Goal: Complete application form: Complete application form

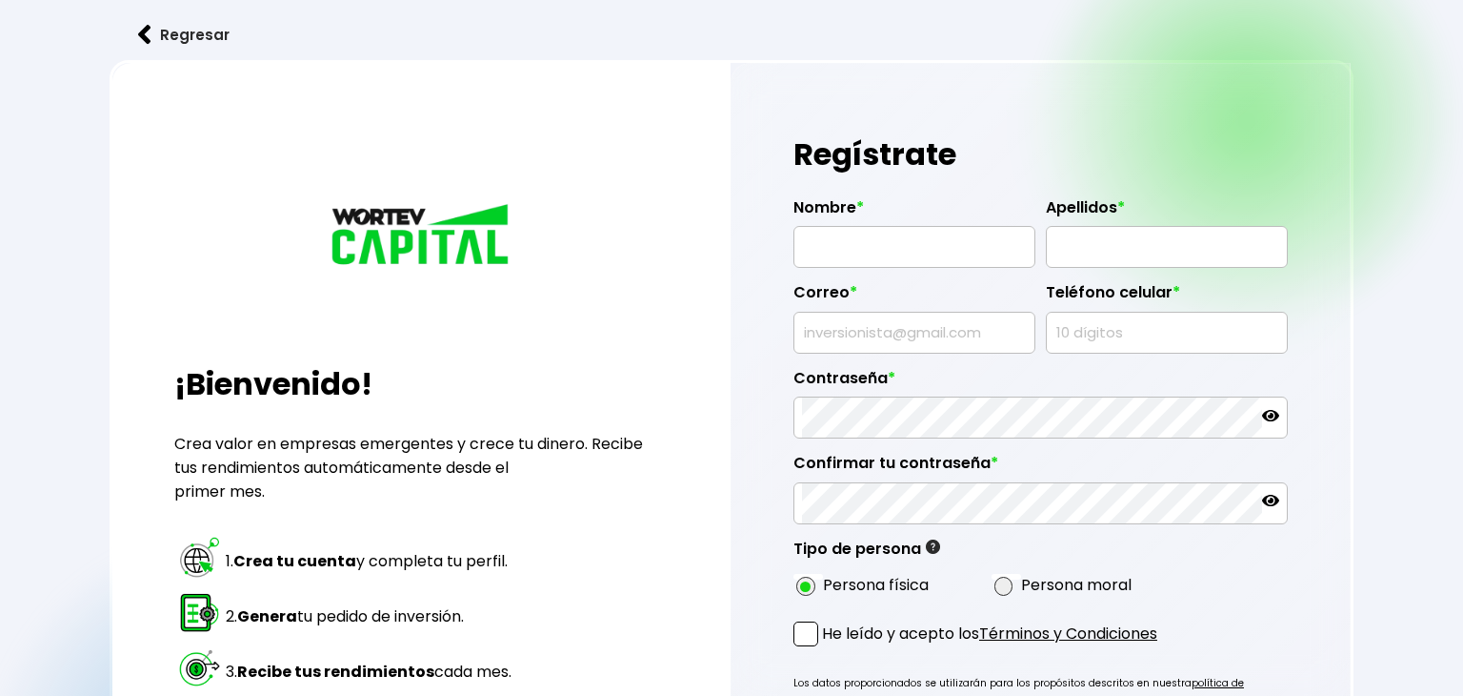
radio input "true"
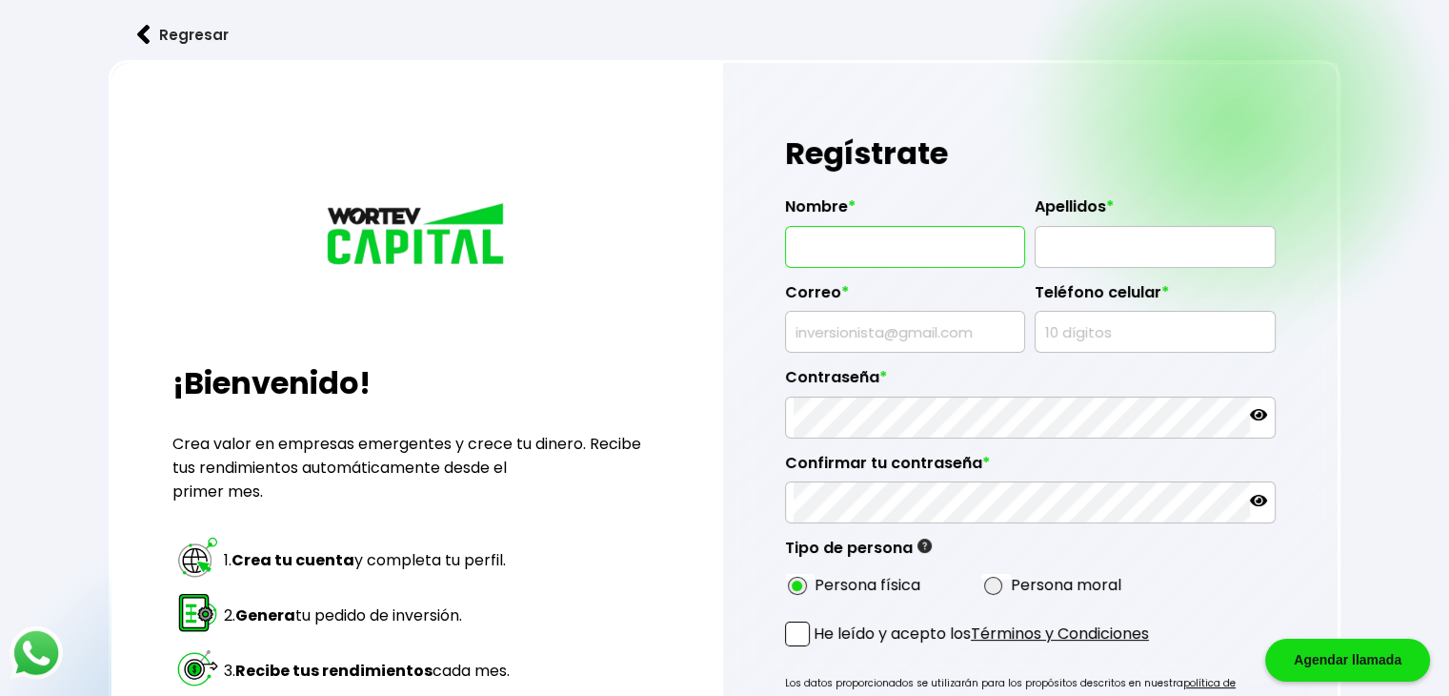
click at [903, 241] on input "text" at bounding box center [905, 247] width 223 height 40
type input "[PERSON_NAME]"
type input "L"
type input "[PERSON_NAME]"
type input "[EMAIL_ADDRESS][DOMAIN_NAME]"
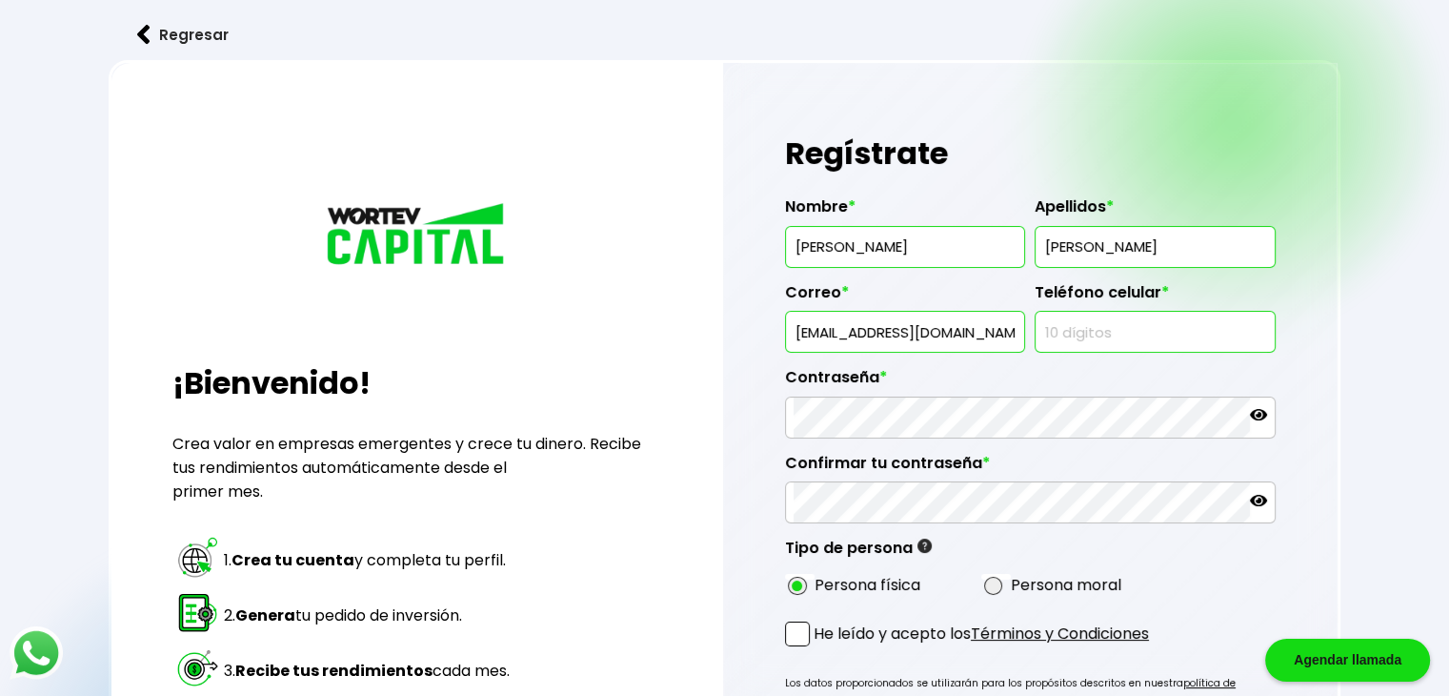
click at [1117, 329] on input "text" at bounding box center [1154, 332] width 223 height 40
type input "5528867297"
click at [1319, 334] on div "Regístrate Nombre * EDITH Apellidos * ALVAREZ GOMEZ Correo * editauna@yahoo.com…" at bounding box center [1030, 490] width 615 height 854
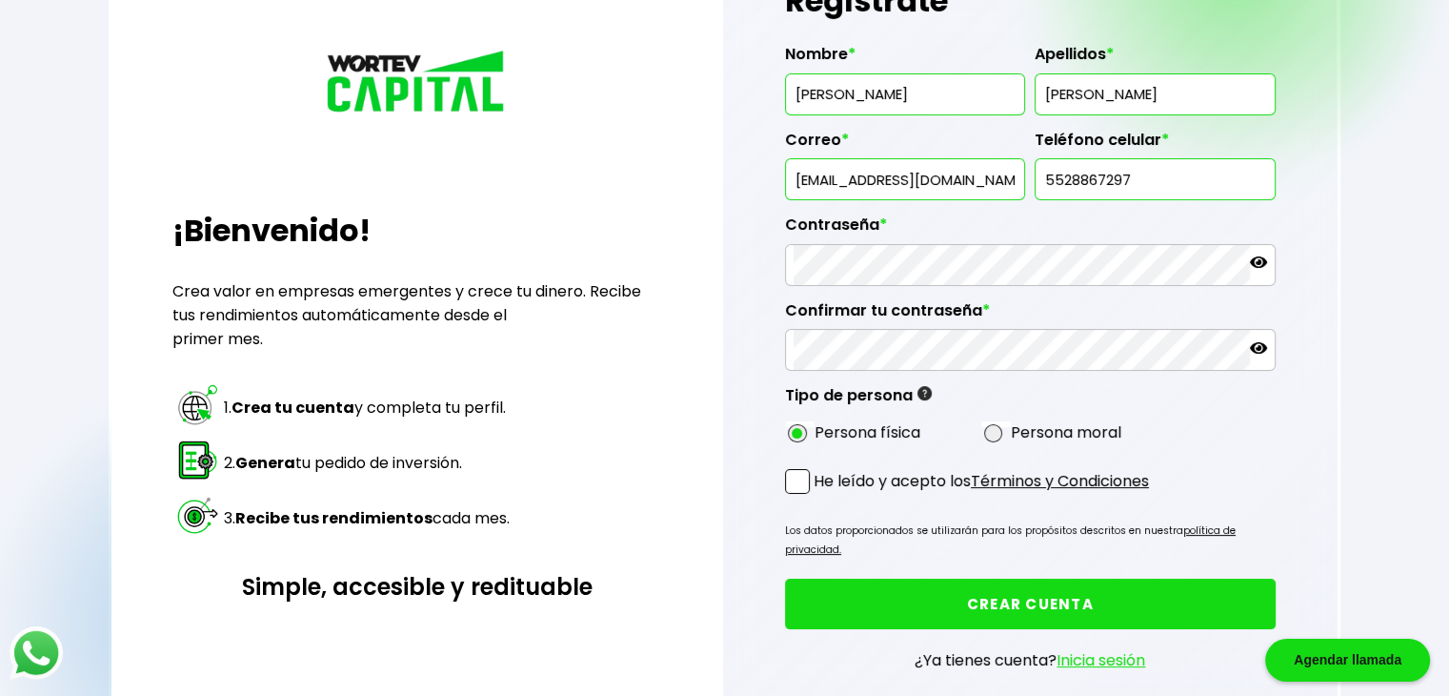
scroll to position [163, 0]
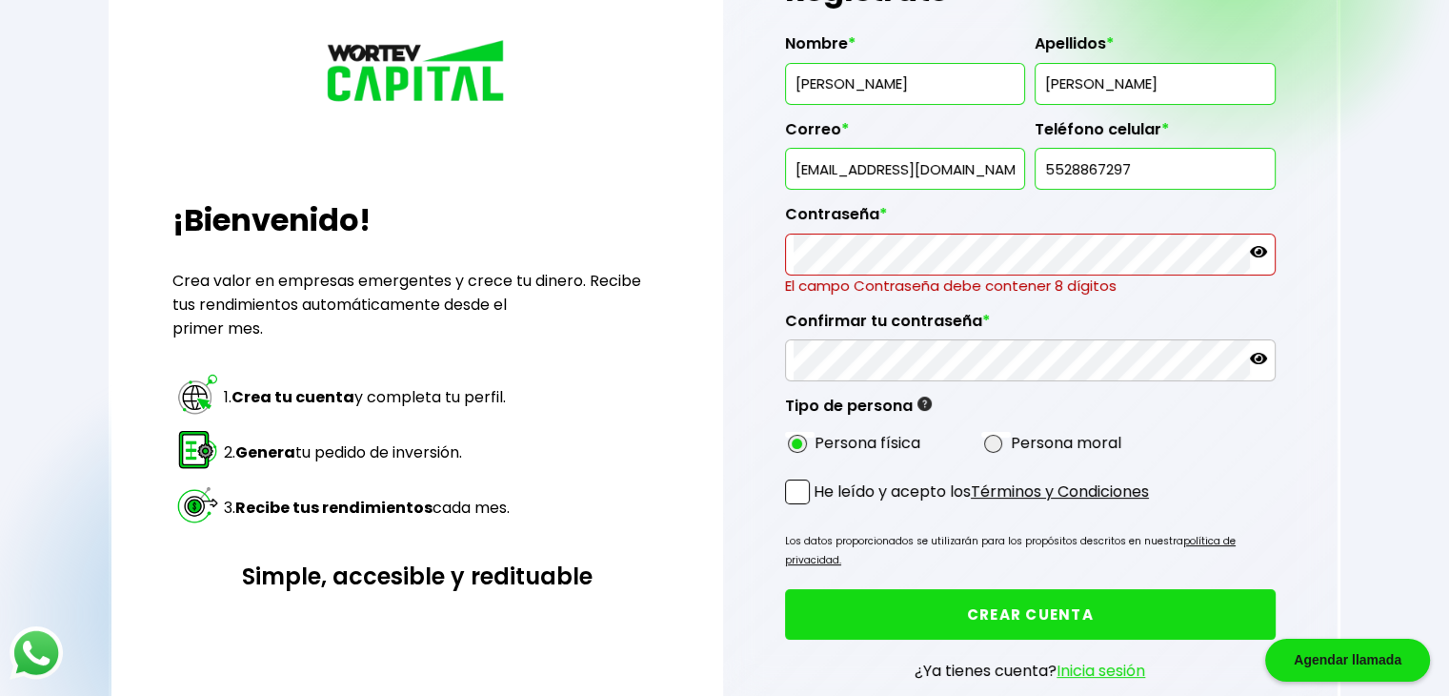
click at [1258, 249] on icon at bounding box center [1258, 251] width 17 height 17
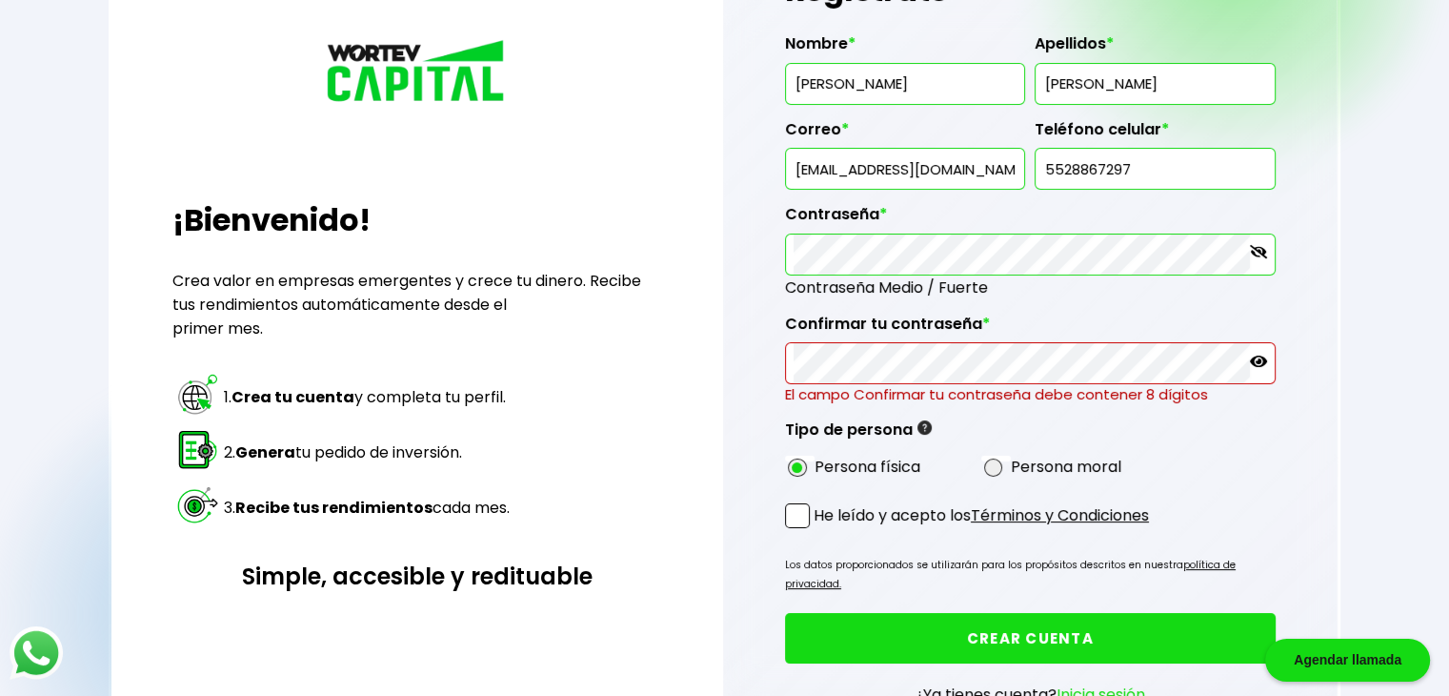
click at [1257, 365] on icon at bounding box center [1258, 361] width 17 height 17
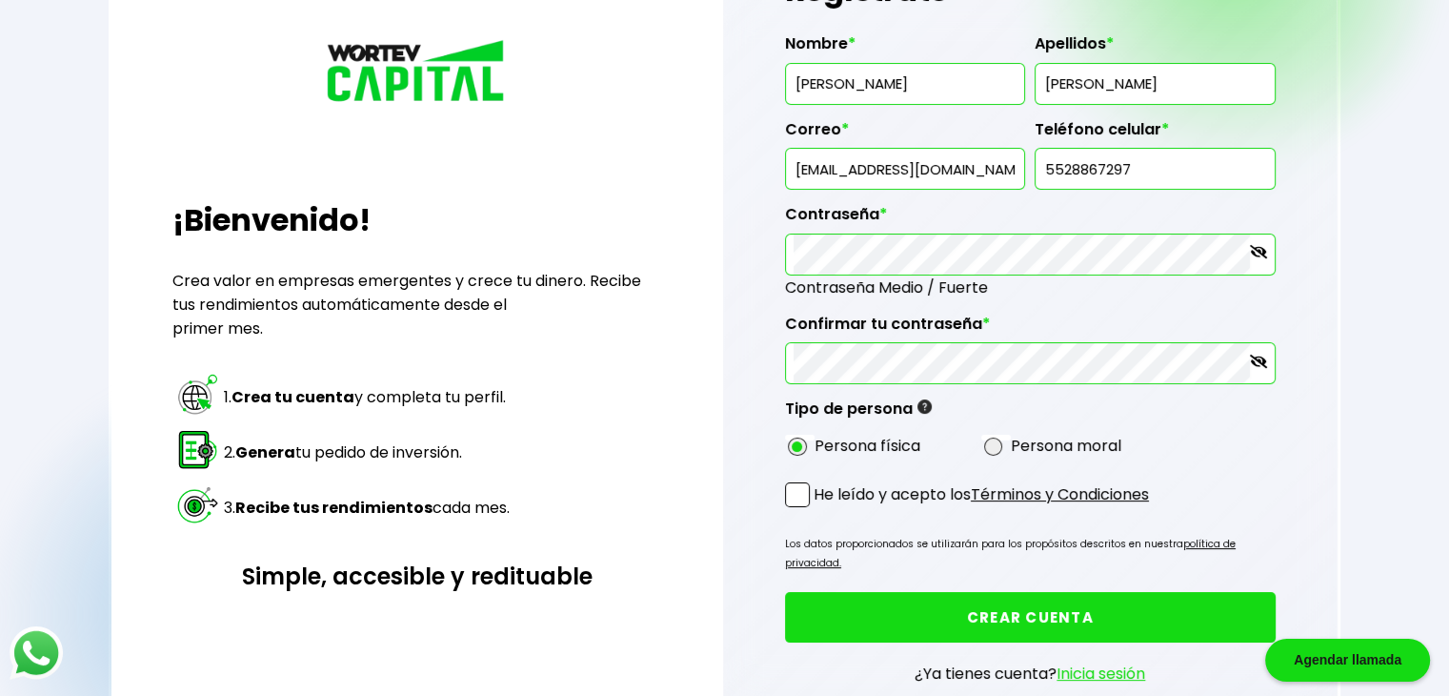
click at [849, 506] on div "He leído y acepto los Términos y Condiciones" at bounding box center [1030, 498] width 491 height 33
click at [792, 482] on span at bounding box center [797, 494] width 25 height 25
click at [818, 509] on input "He leído y acepto los Términos y Condiciones" at bounding box center [818, 509] width 0 height 0
click at [936, 592] on button "CREAR CUENTA" at bounding box center [1030, 617] width 491 height 50
click at [1011, 592] on button "CREAR CUENTA" at bounding box center [1030, 617] width 491 height 50
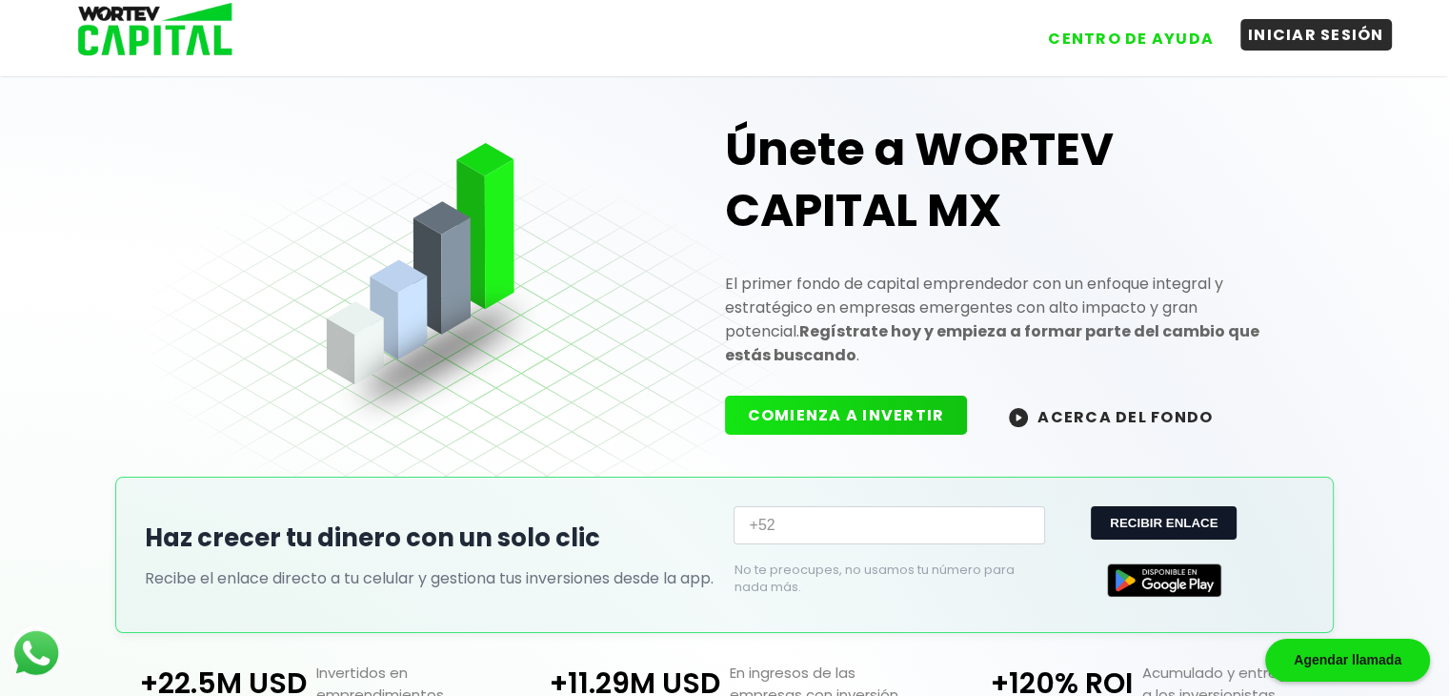
click at [1284, 27] on button "INICIAR SESIÓN" at bounding box center [1316, 34] width 151 height 31
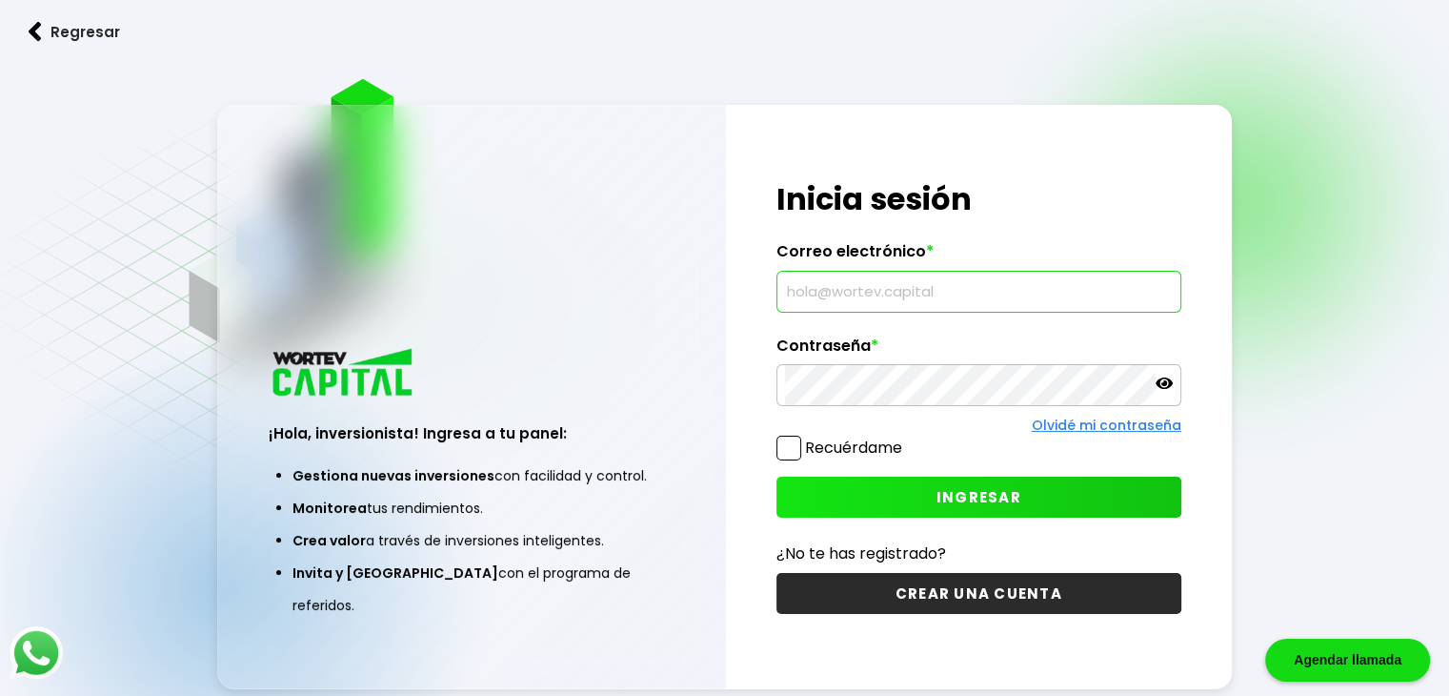
click at [1075, 310] on input "text" at bounding box center [979, 292] width 388 height 40
type input "[EMAIL_ADDRESS][DOMAIN_NAME]"
click at [995, 496] on span "INGRESAR" at bounding box center [979, 497] width 85 height 20
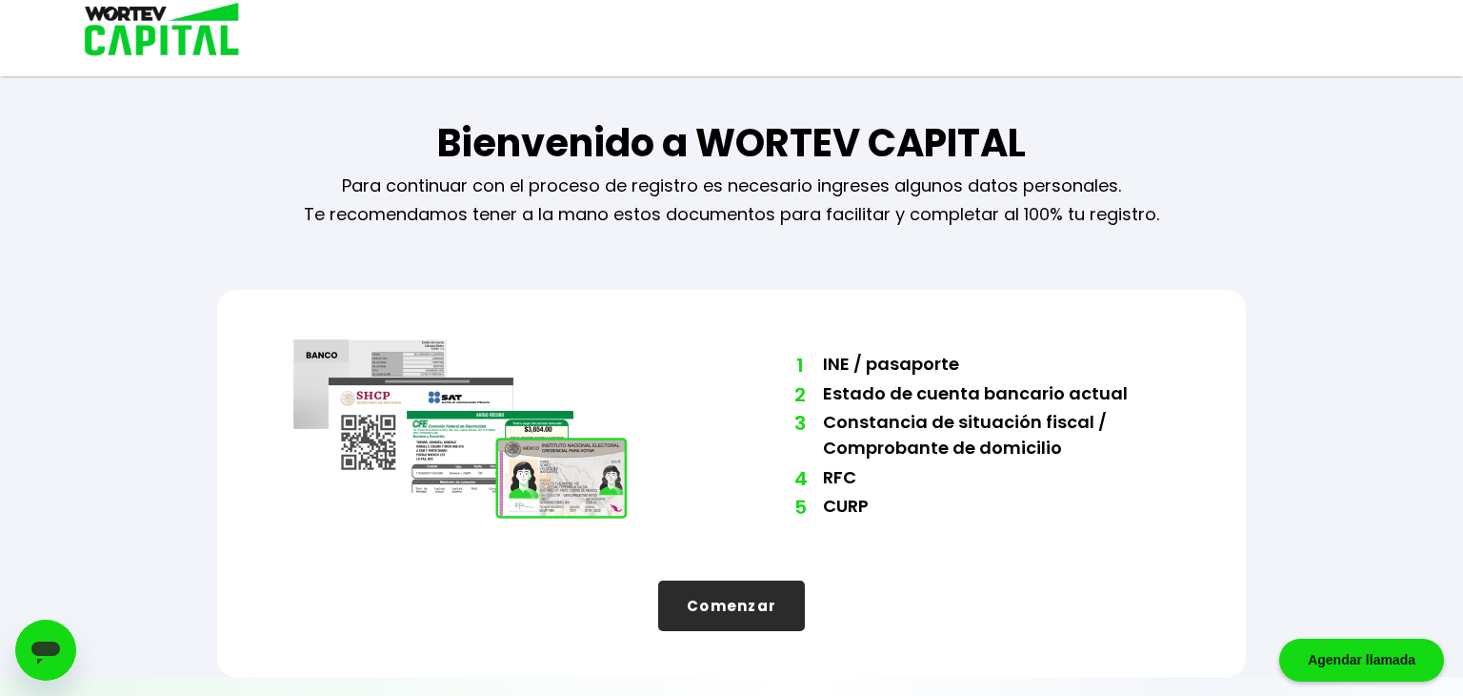
click at [726, 599] on button "Comenzar" at bounding box center [731, 605] width 147 height 50
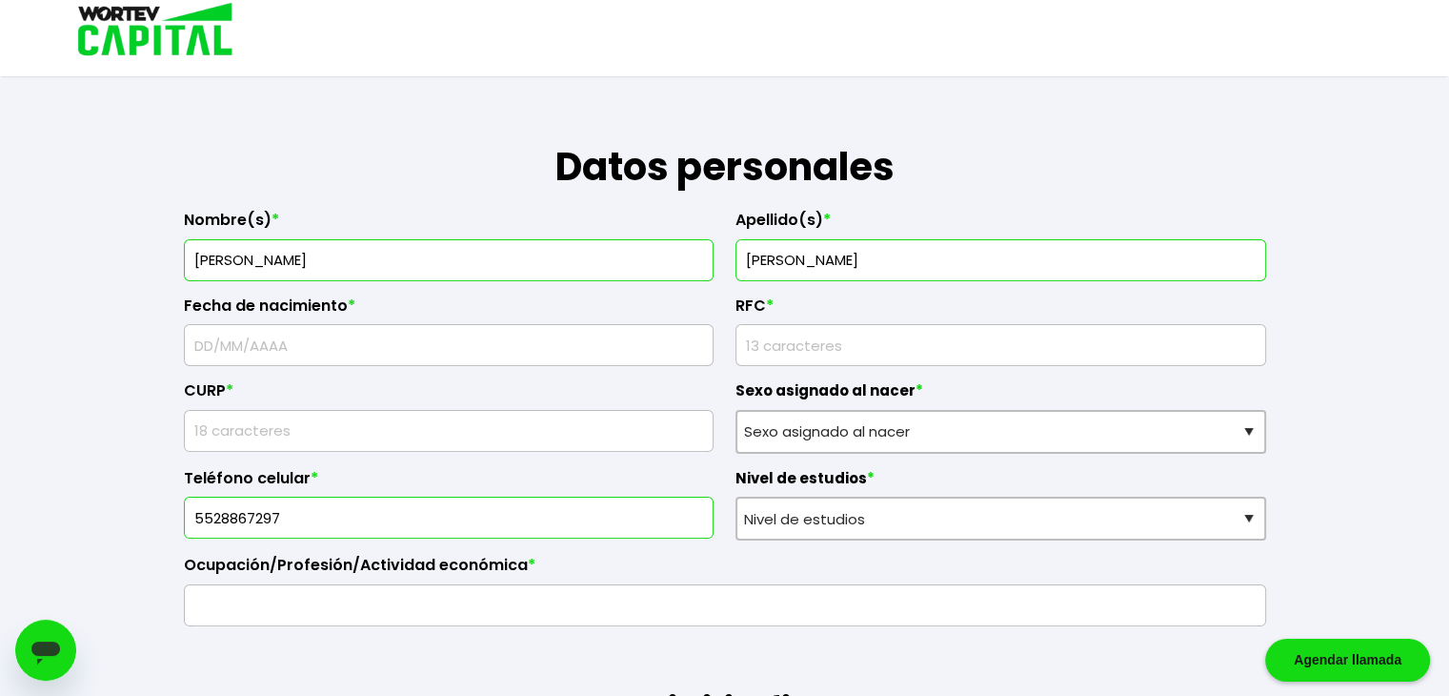
scroll to position [231, 0]
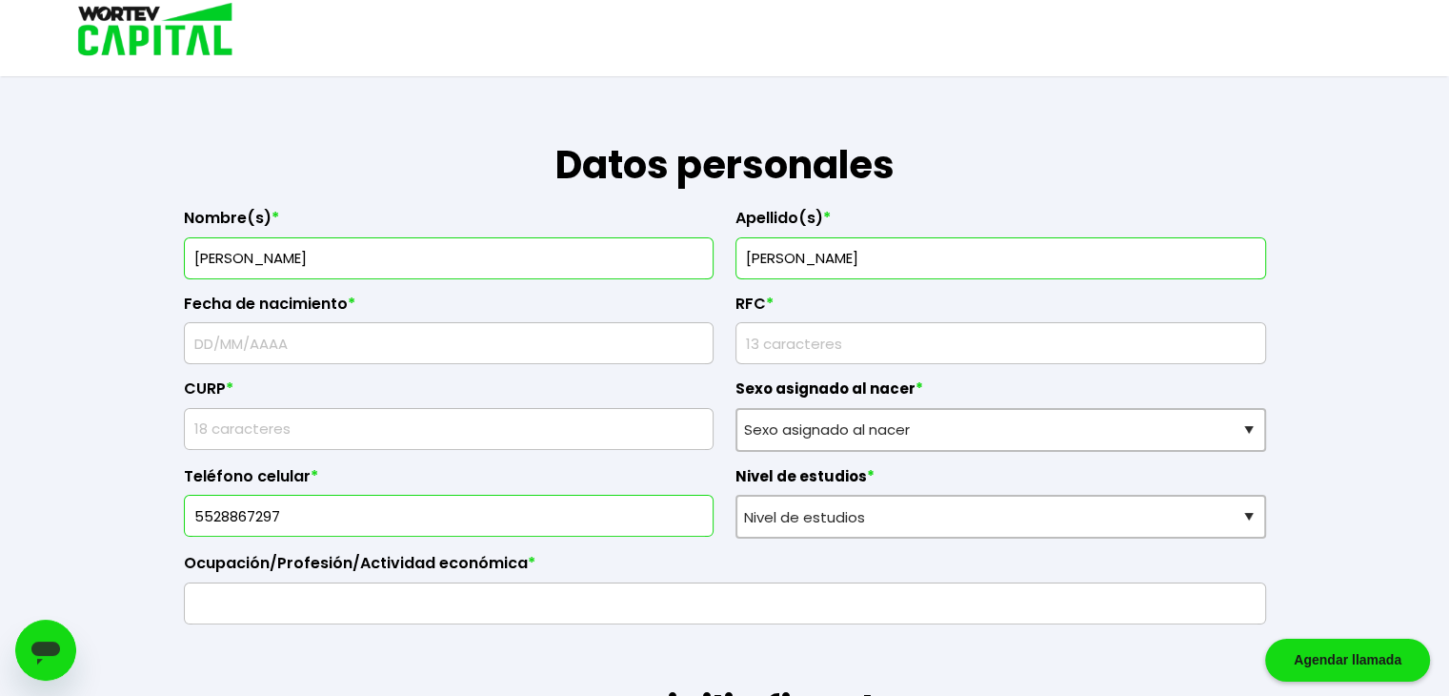
click at [425, 345] on input "text" at bounding box center [449, 343] width 514 height 40
type input "16/08/1978"
click at [818, 338] on input "rfc" at bounding box center [1001, 343] width 514 height 40
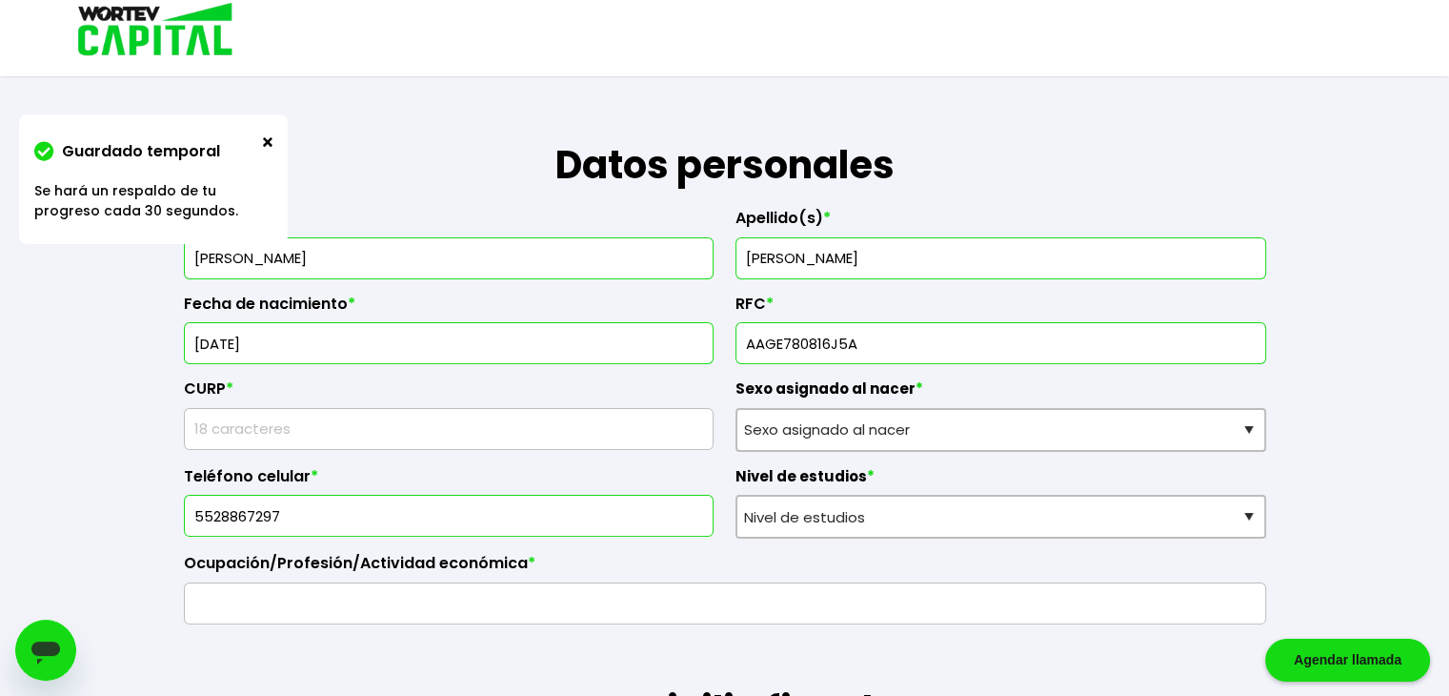
type input "AAGE780816J5A"
click at [655, 427] on input "text" at bounding box center [449, 429] width 514 height 40
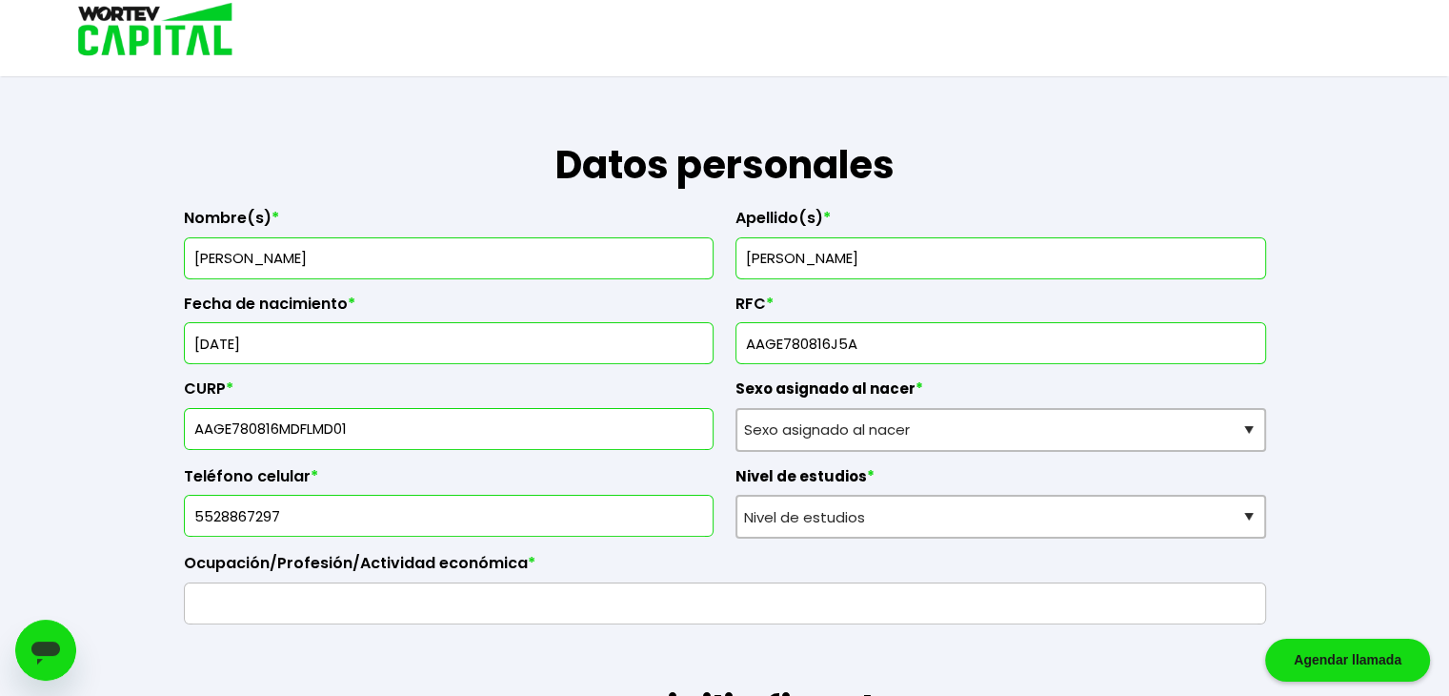
type input "AAGE780816MDFLMD01"
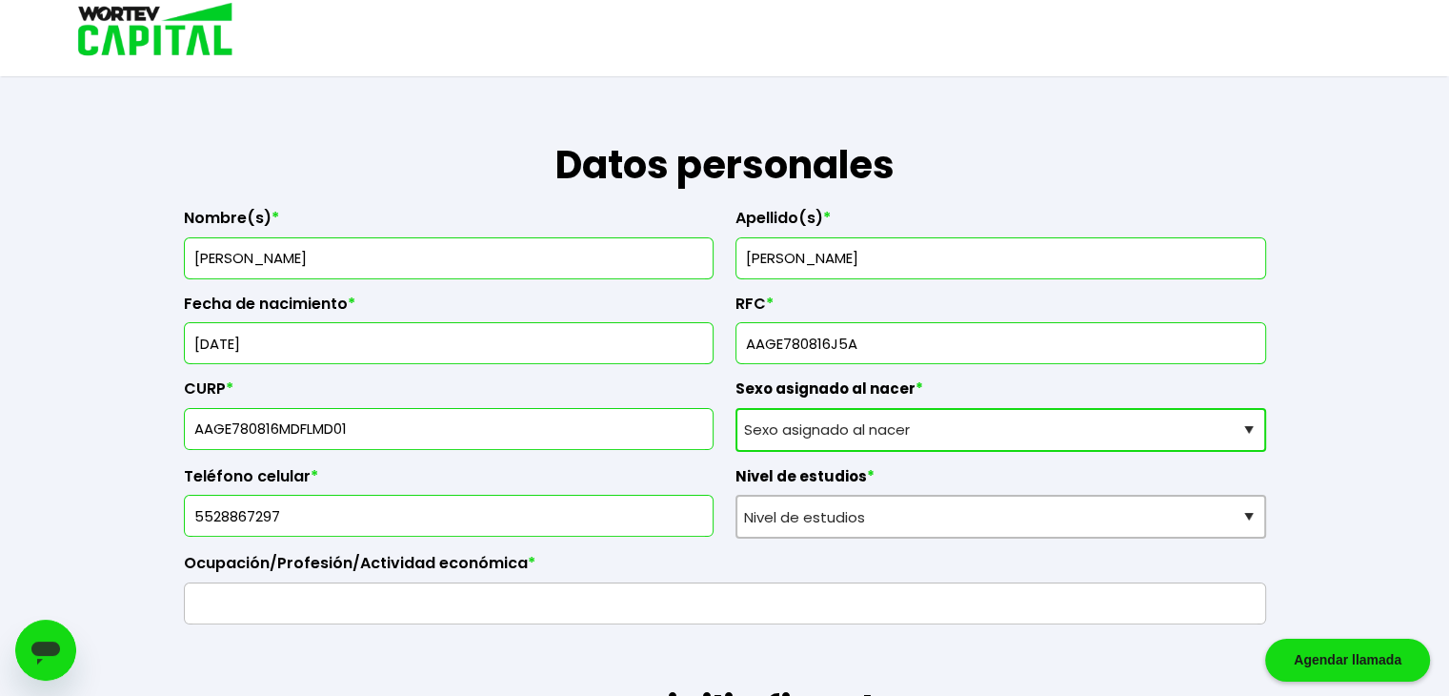
click at [865, 416] on select "Sexo asignado al nacer Hombre Mujer Prefiero no contestar" at bounding box center [1001, 430] width 531 height 44
select select "Mujer"
click at [736, 408] on select "Sexo asignado al nacer Hombre Mujer Prefiero no contestar" at bounding box center [1001, 430] width 531 height 44
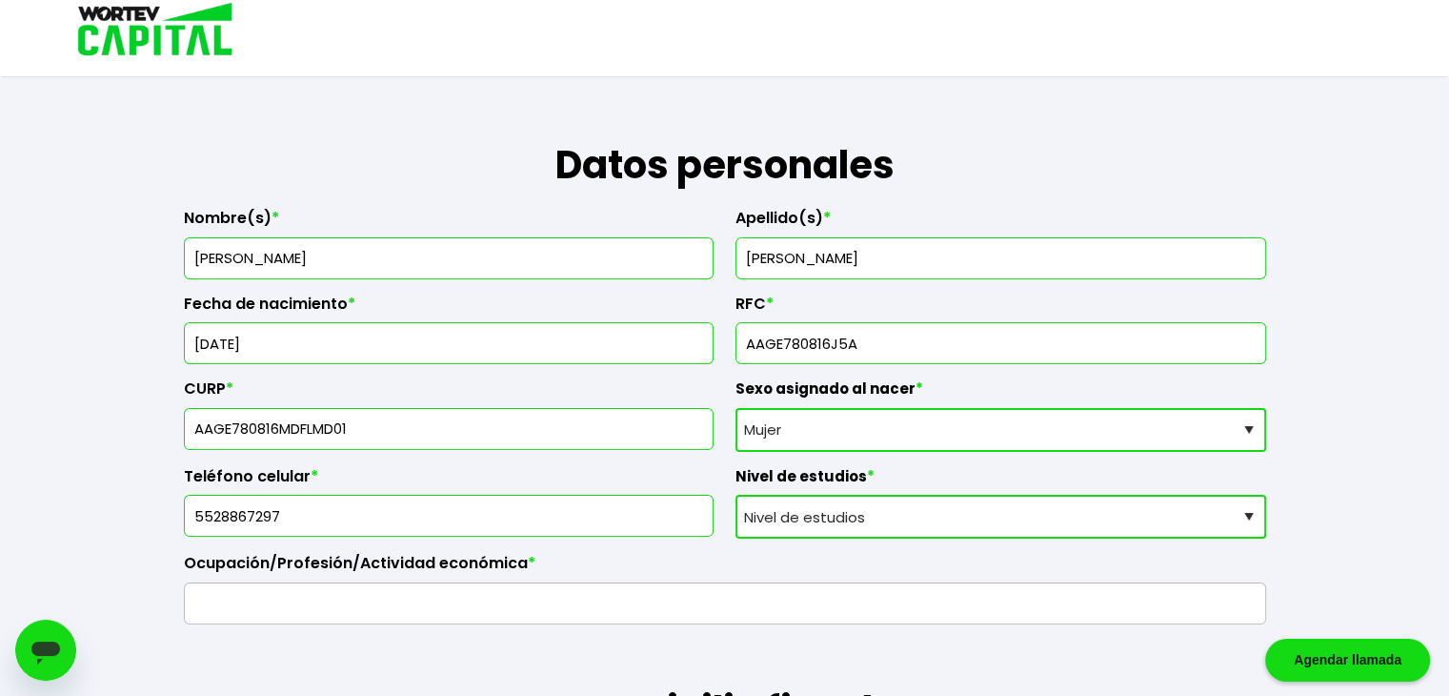
click at [865, 531] on select "Nivel de estudios Primaria Secundaria Bachillerato Licenciatura Posgrado" at bounding box center [1001, 517] width 531 height 44
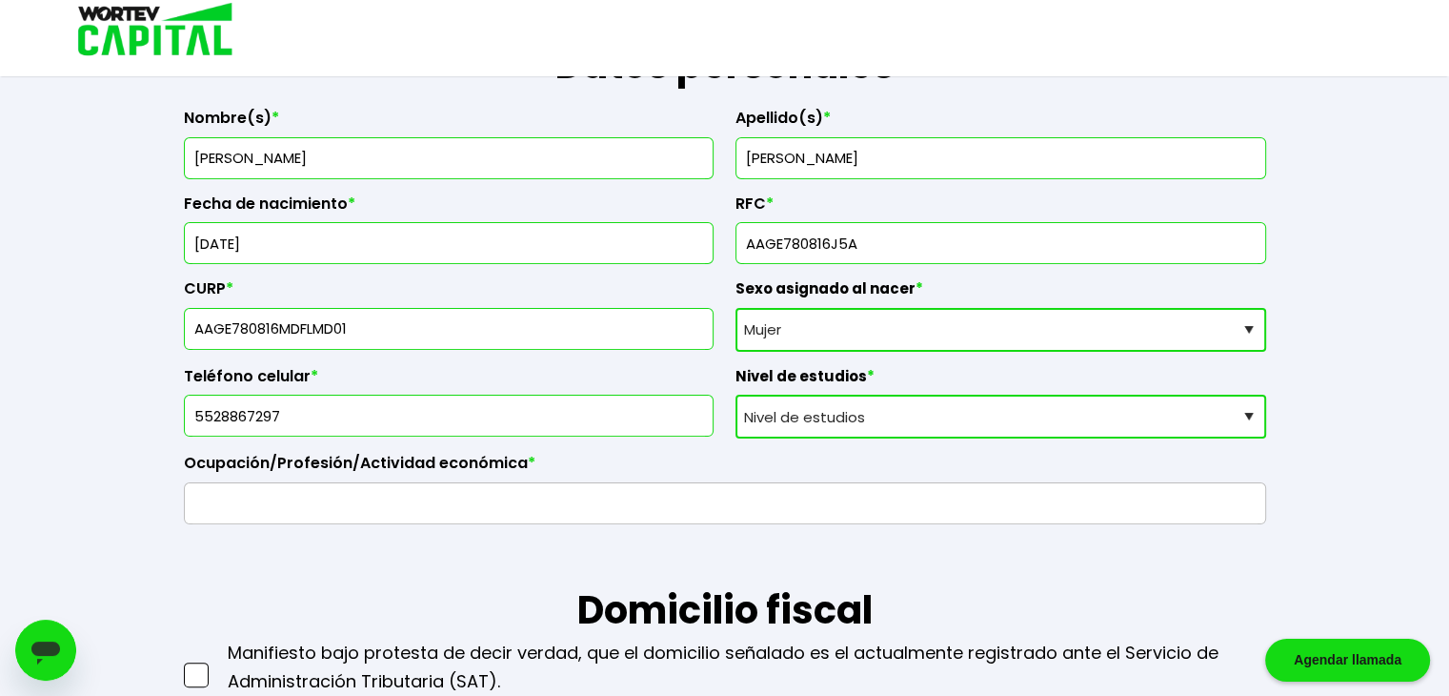
scroll to position [339, 0]
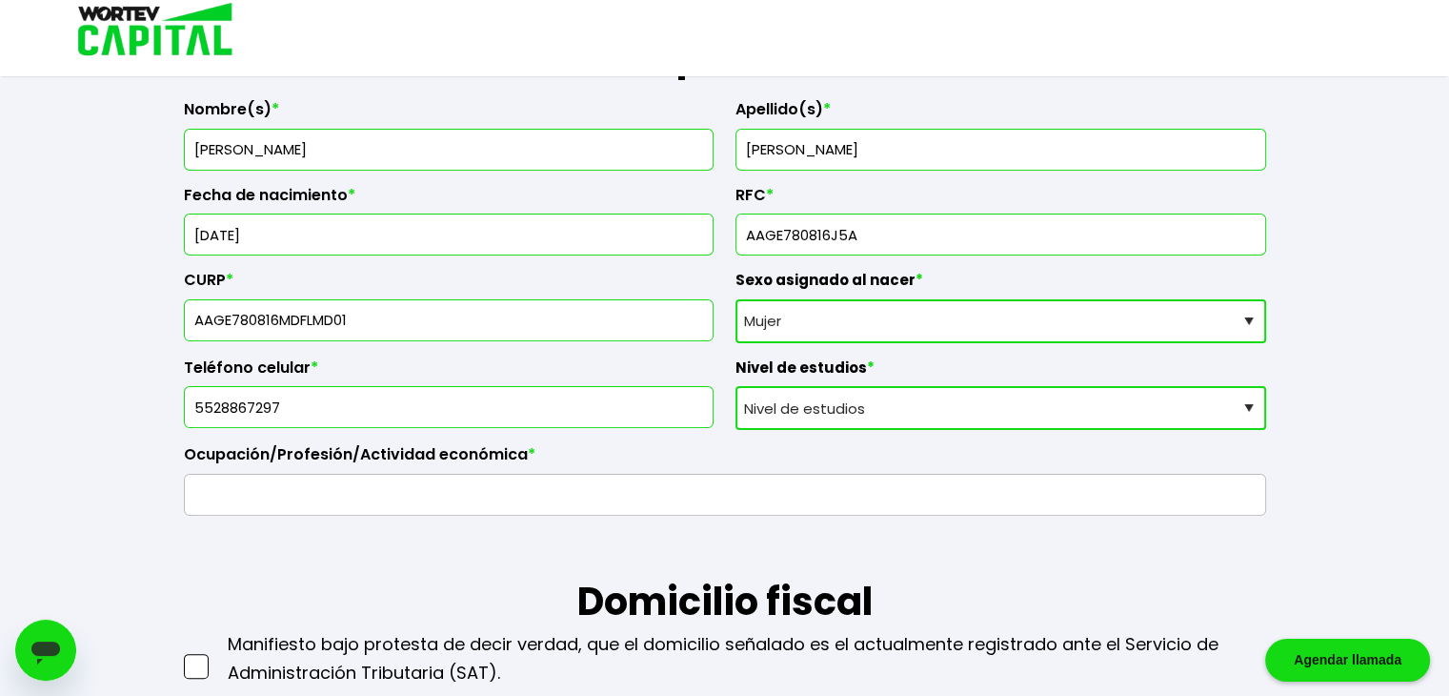
click at [1155, 414] on select "Nivel de estudios Primaria Secundaria Bachillerato Licenciatura Posgrado" at bounding box center [1001, 408] width 531 height 44
select select "Posgrado"
click at [736, 386] on select "Nivel de estudios Primaria Secundaria Bachillerato Licenciatura Posgrado" at bounding box center [1001, 408] width 531 height 44
click at [889, 413] on select "Nivel de estudios Primaria Secundaria Bachillerato Licenciatura Posgrado" at bounding box center [1001, 408] width 531 height 44
click at [736, 386] on select "Nivel de estudios Primaria Secundaria Bachillerato Licenciatura Posgrado" at bounding box center [1001, 408] width 531 height 44
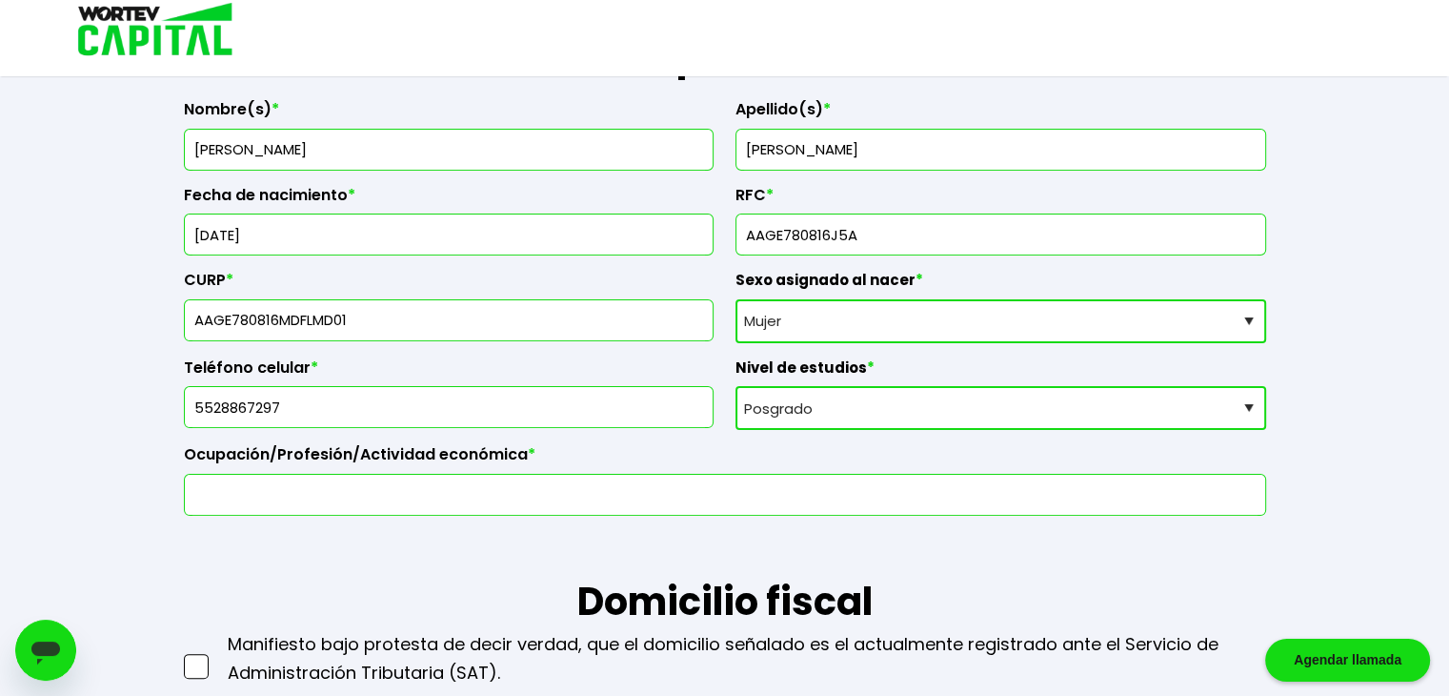
click at [549, 486] on input "text" at bounding box center [724, 494] width 1065 height 40
type input "EMPLEADA"
click at [500, 568] on h1 "Domicilio fiscal" at bounding box center [725, 572] width 1082 height 114
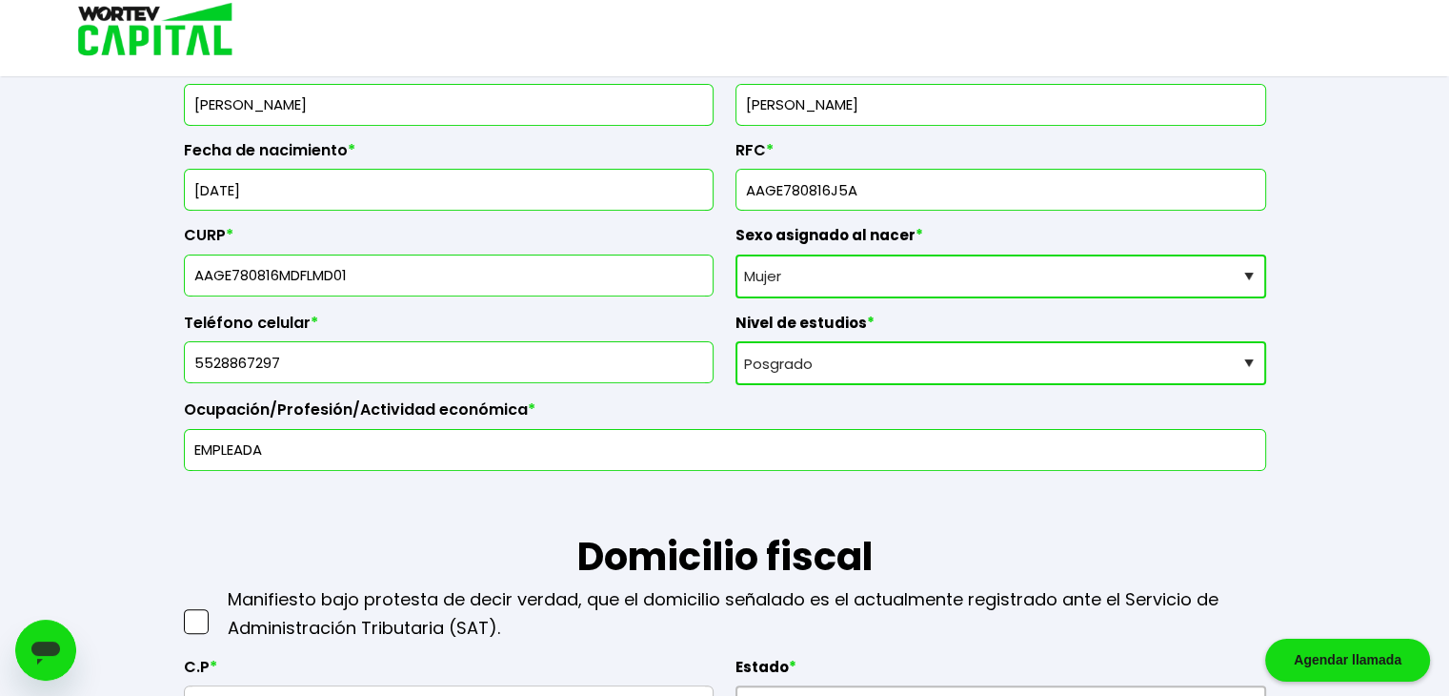
scroll to position [389, 0]
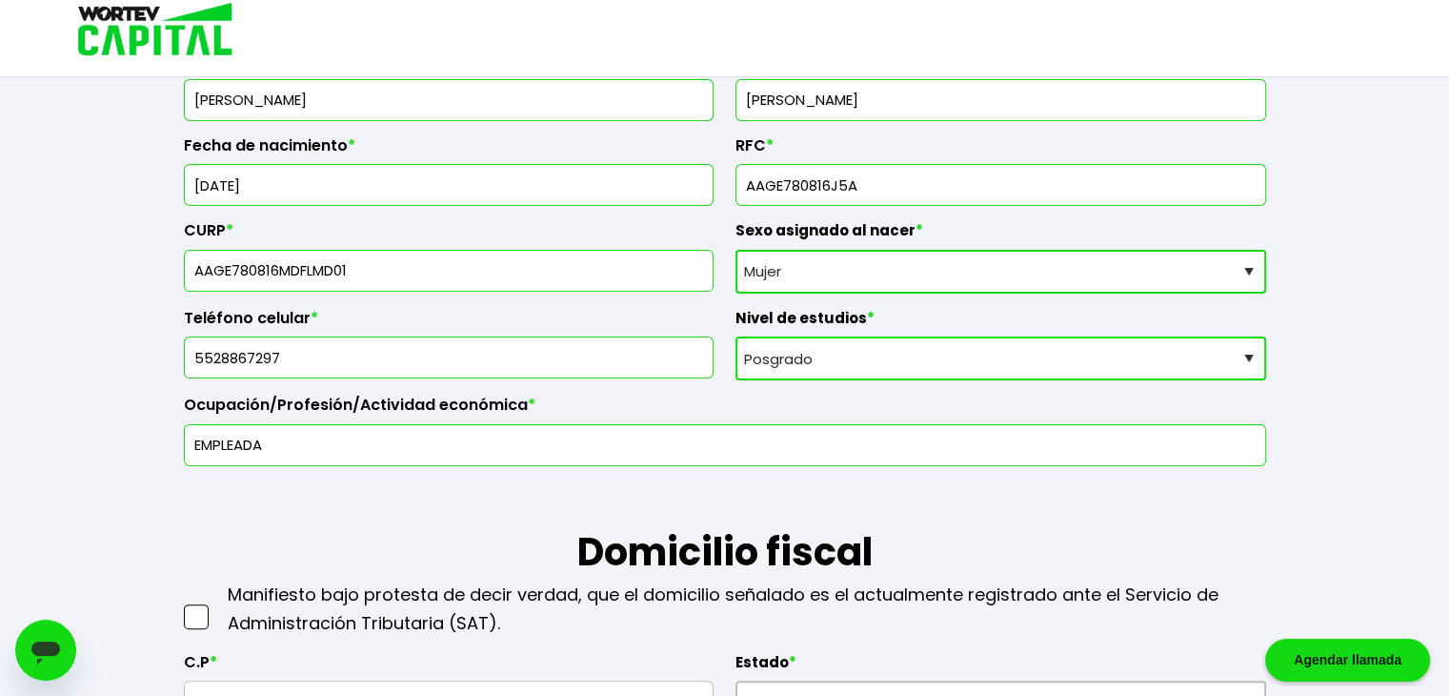
click at [473, 588] on p "Manifiesto bajo protesta de decir verdad, que el domicilio señalado es el actua…" at bounding box center [747, 608] width 1039 height 57
click at [188, 612] on span at bounding box center [196, 616] width 25 height 25
click at [216, 607] on input "checkbox" at bounding box center [216, 607] width 0 height 0
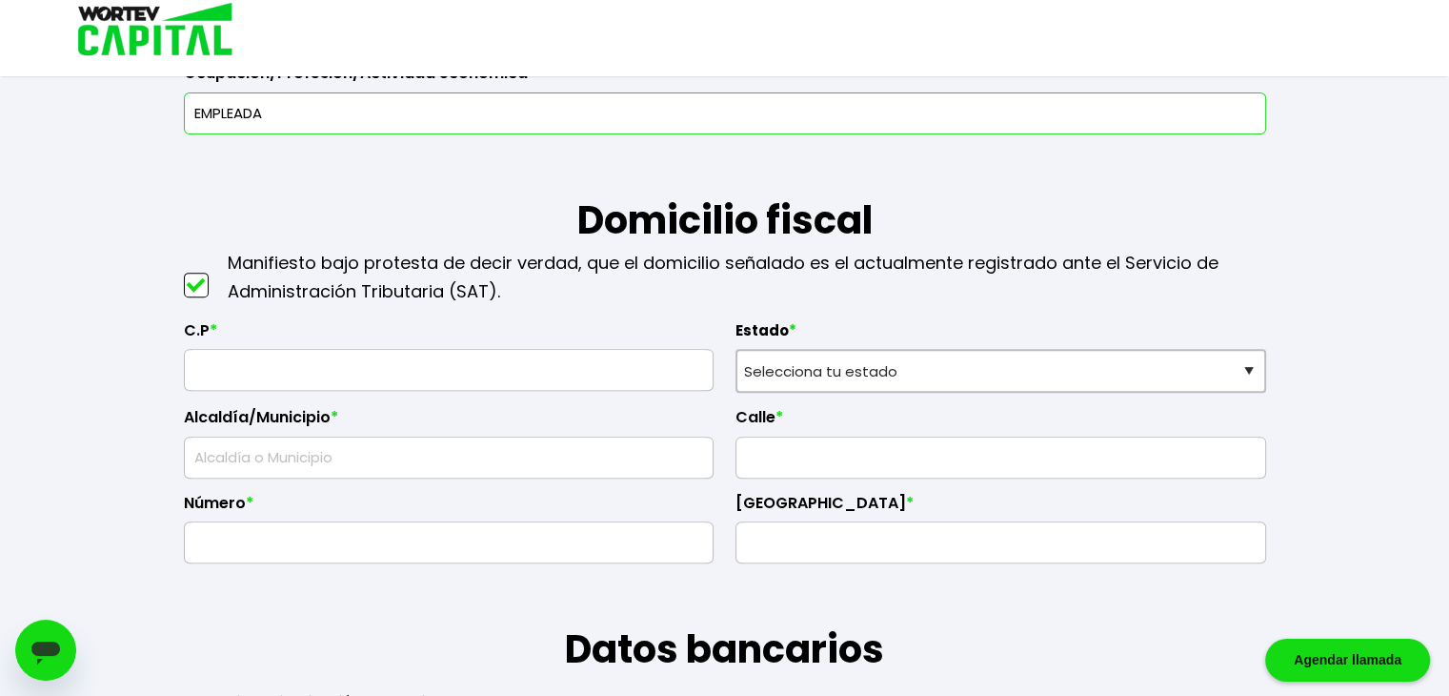
scroll to position [738, 0]
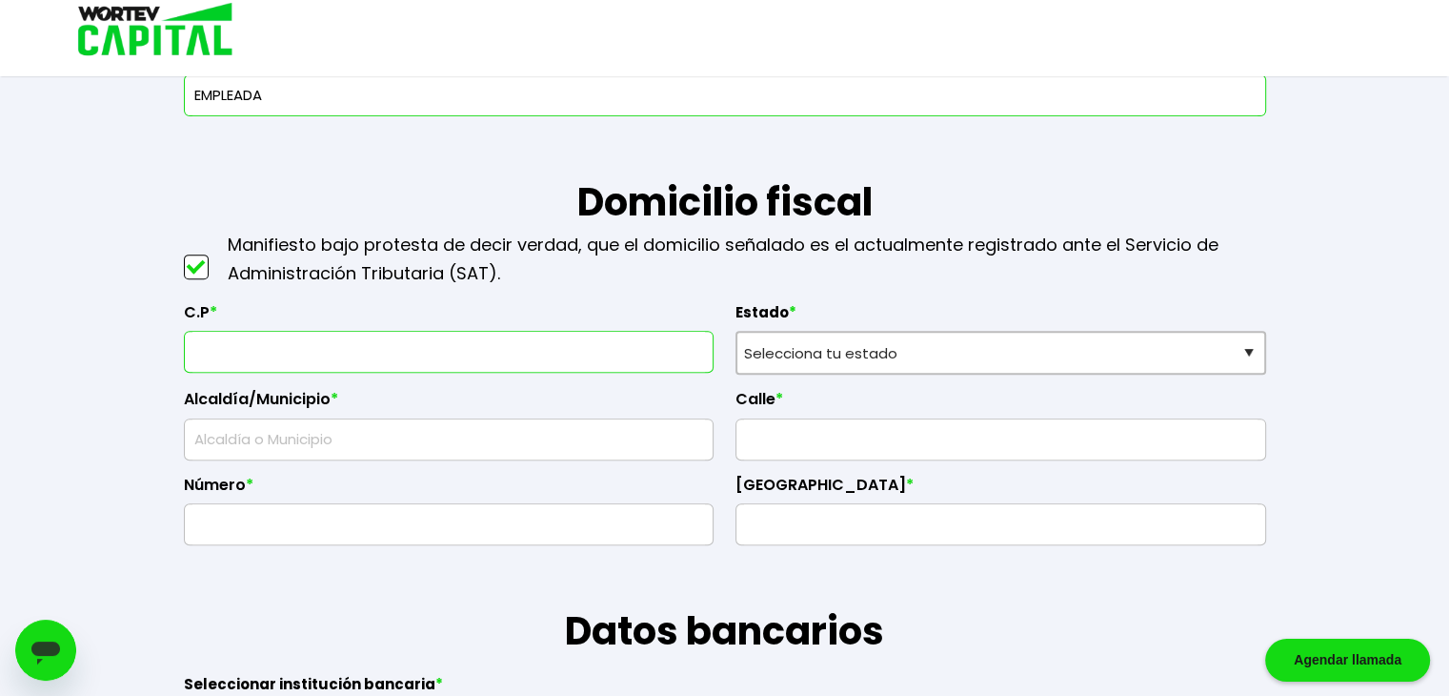
click at [569, 342] on input "text" at bounding box center [449, 352] width 514 height 40
type input "11590"
select select "DF"
type input "Miguel Hidalgo"
type input "Anzures"
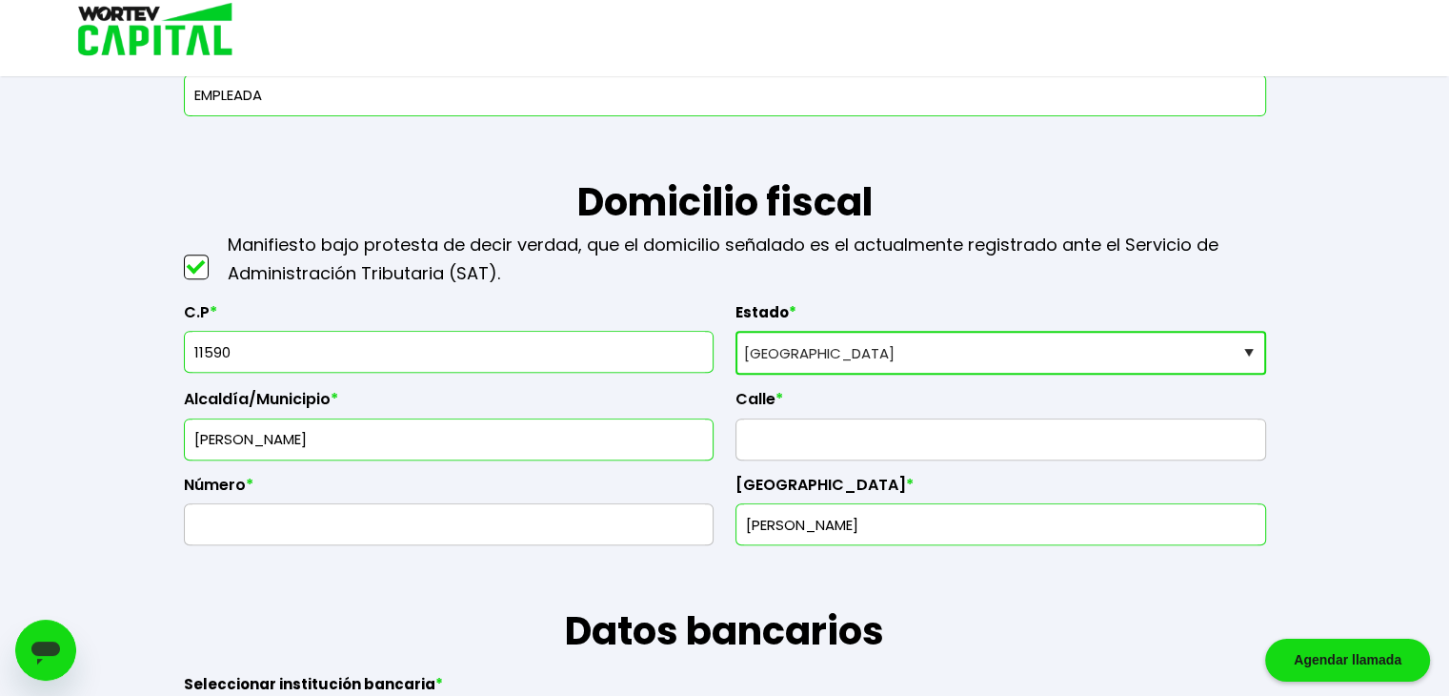
type input "11590"
click at [717, 288] on div "C.P * 11590 Estado * Selecciona tu estado Aguascalientes Baja California Baja C…" at bounding box center [725, 417] width 1082 height 258
click at [802, 438] on input "text" at bounding box center [1001, 439] width 514 height 40
type input "HERSCHEL"
click at [629, 512] on input "text" at bounding box center [449, 524] width 514 height 40
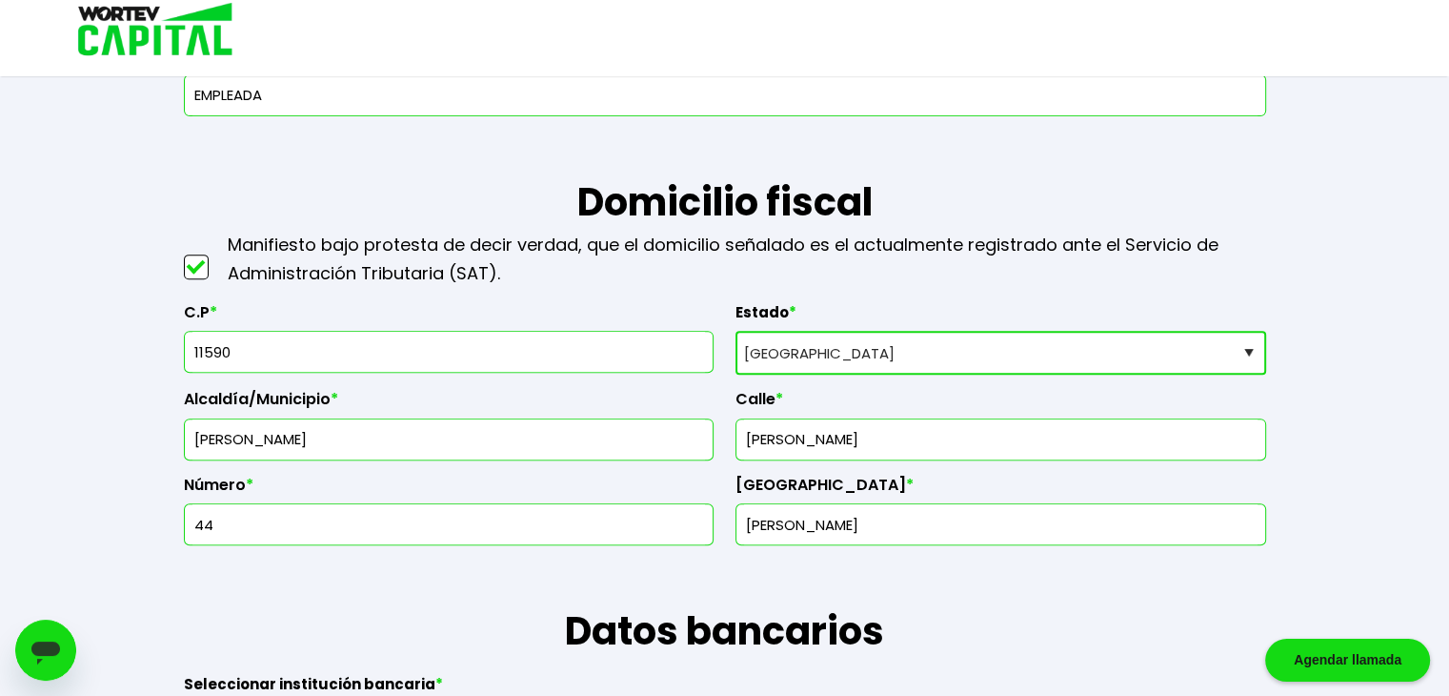
type input "44"
click at [690, 572] on h1 "Datos bancarios" at bounding box center [725, 602] width 1082 height 114
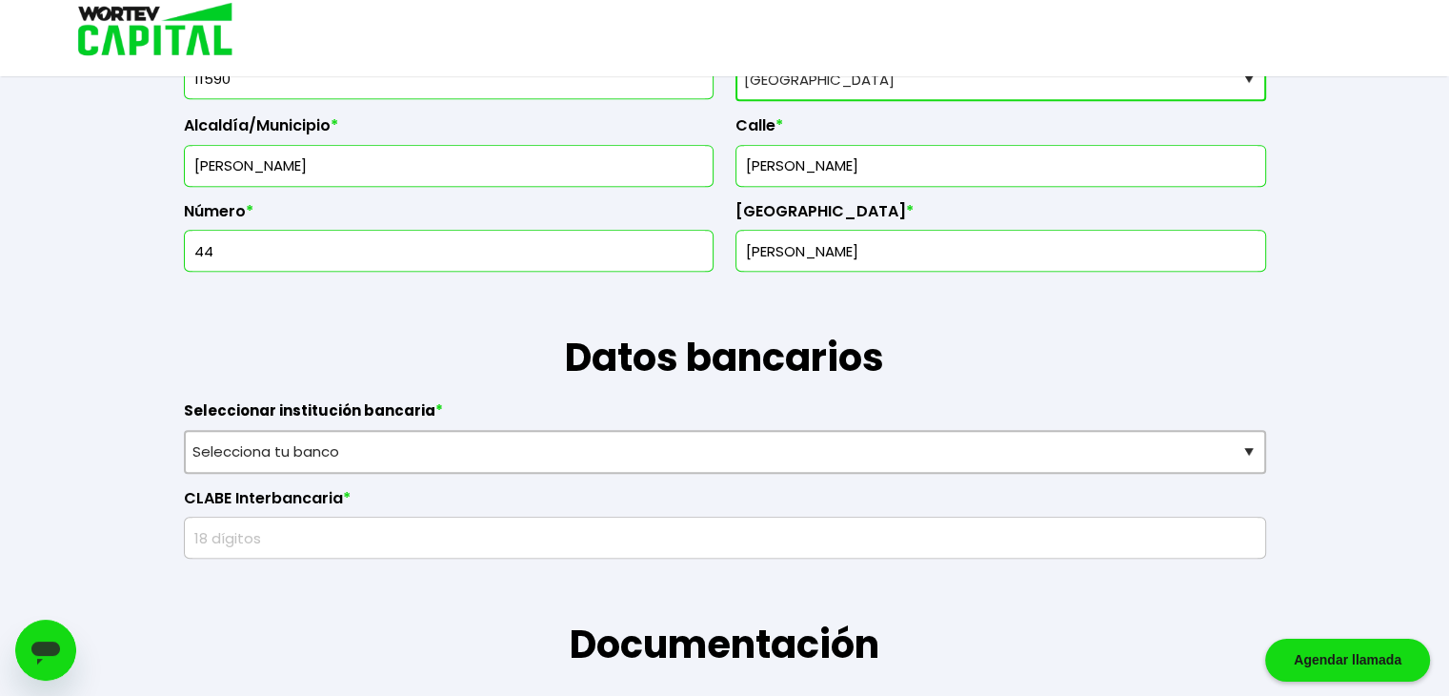
scroll to position [1014, 0]
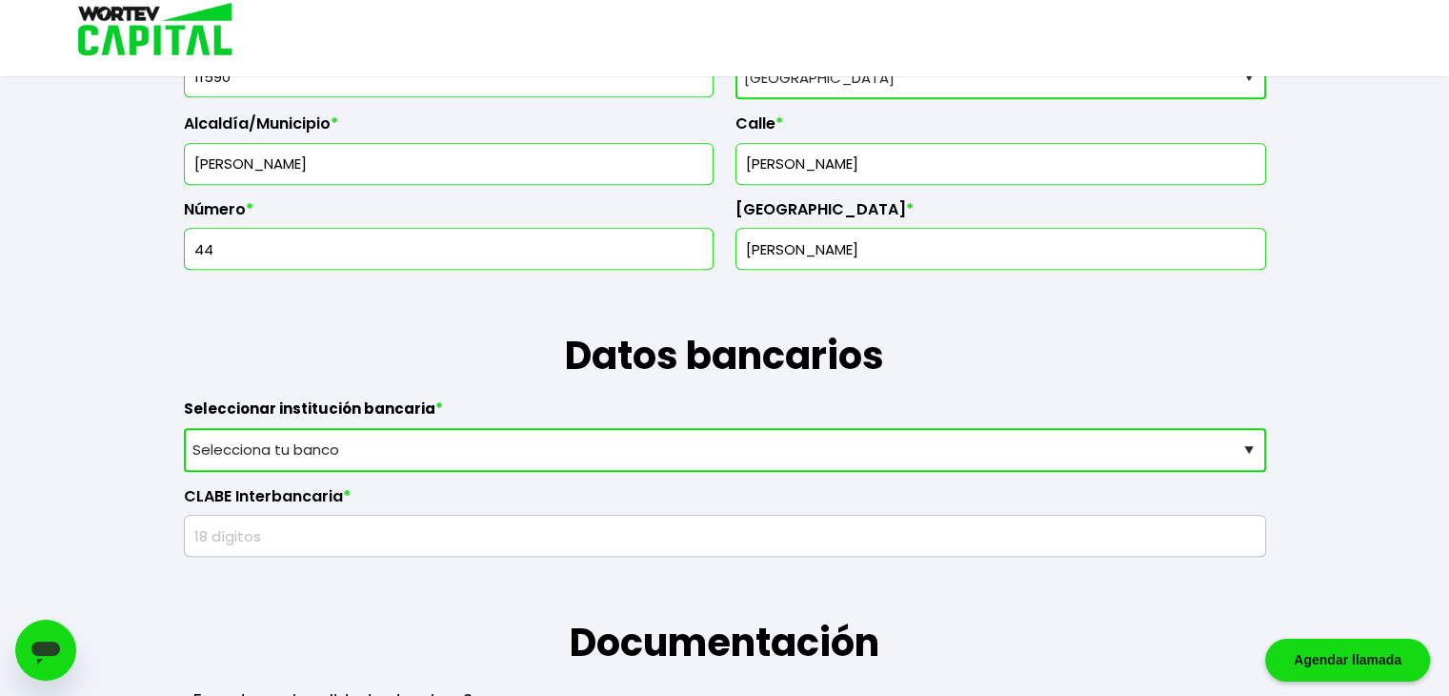
click at [633, 439] on select "Selecciona tu banco ABC Capital Actinver Afirme Albo ASP Banamex Banbajio Banco…" at bounding box center [725, 450] width 1082 height 44
select select "BBVA Bancomer"
click at [184, 428] on select "Selecciona tu banco ABC Capital Actinver Afirme Albo ASP Banamex Banbajio Banco…" at bounding box center [725, 450] width 1082 height 44
click at [493, 357] on h1 "Datos bancarios" at bounding box center [725, 327] width 1082 height 114
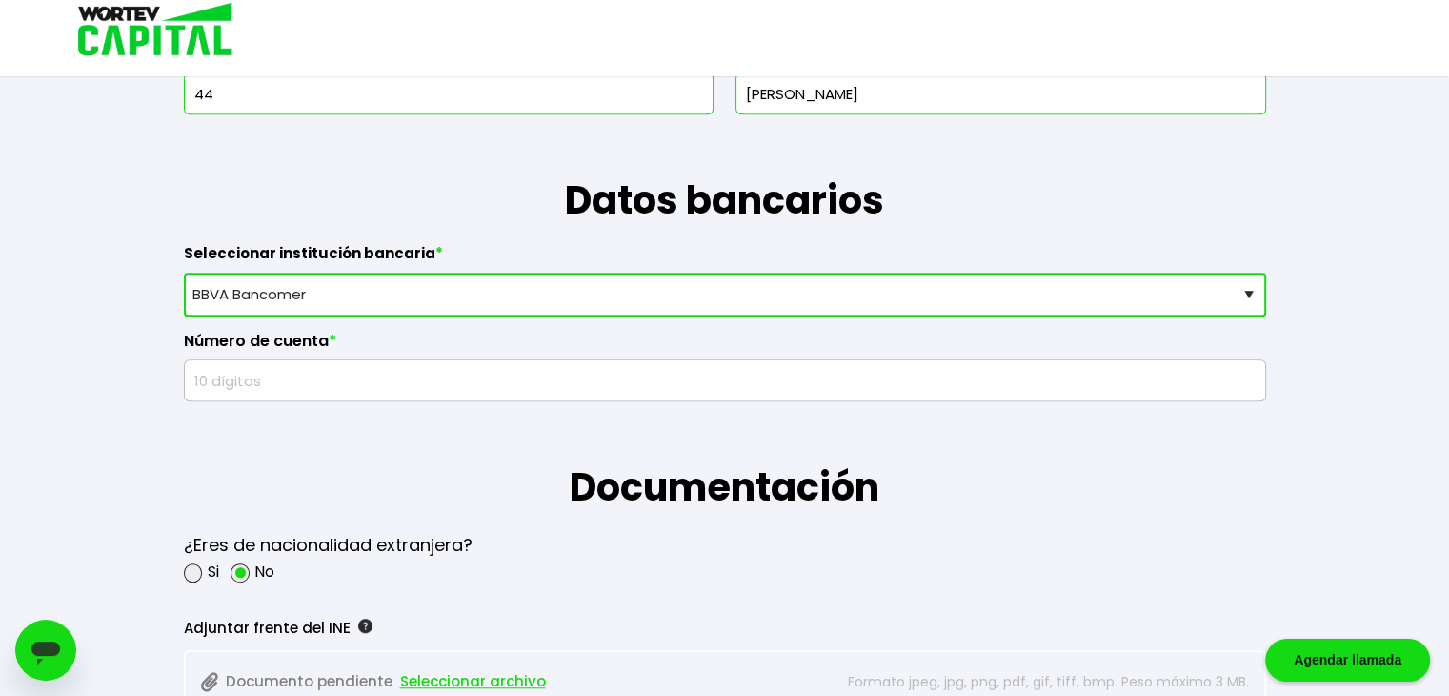
scroll to position [1170, 0]
click at [442, 366] on input "text" at bounding box center [724, 379] width 1065 height 40
type input "0"
type input "2960179655"
click at [462, 470] on h1 "Documentación" at bounding box center [725, 457] width 1082 height 114
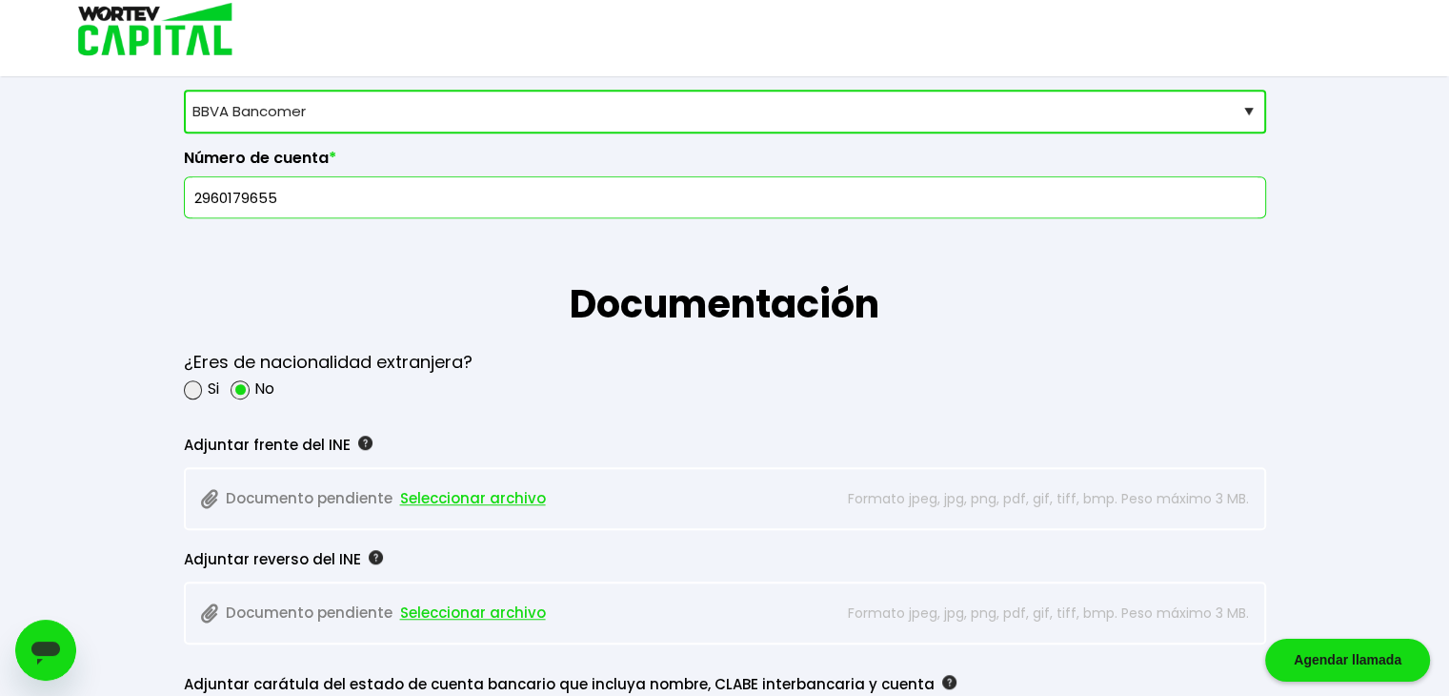
scroll to position [1485, 0]
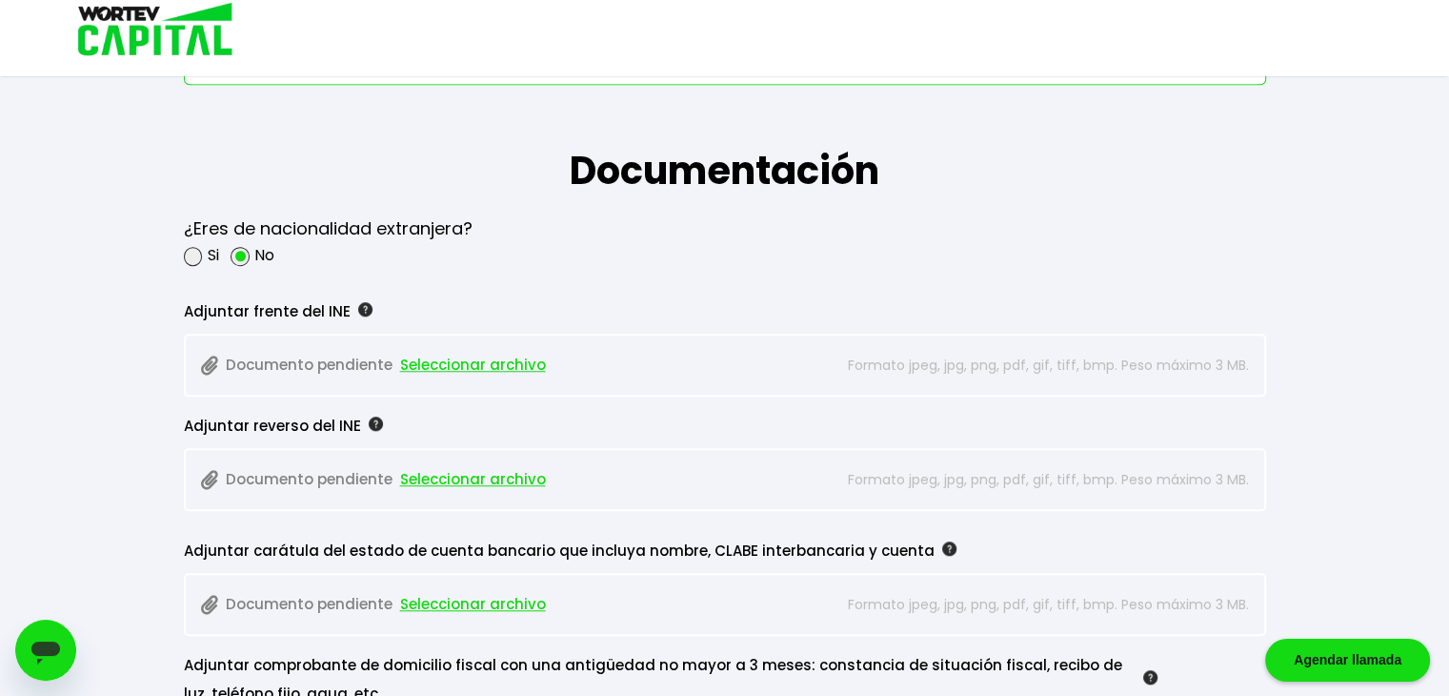
click at [507, 359] on span "Seleccionar archivo" at bounding box center [473, 365] width 146 height 29
click at [478, 467] on span "Seleccionar archivo" at bounding box center [473, 479] width 146 height 29
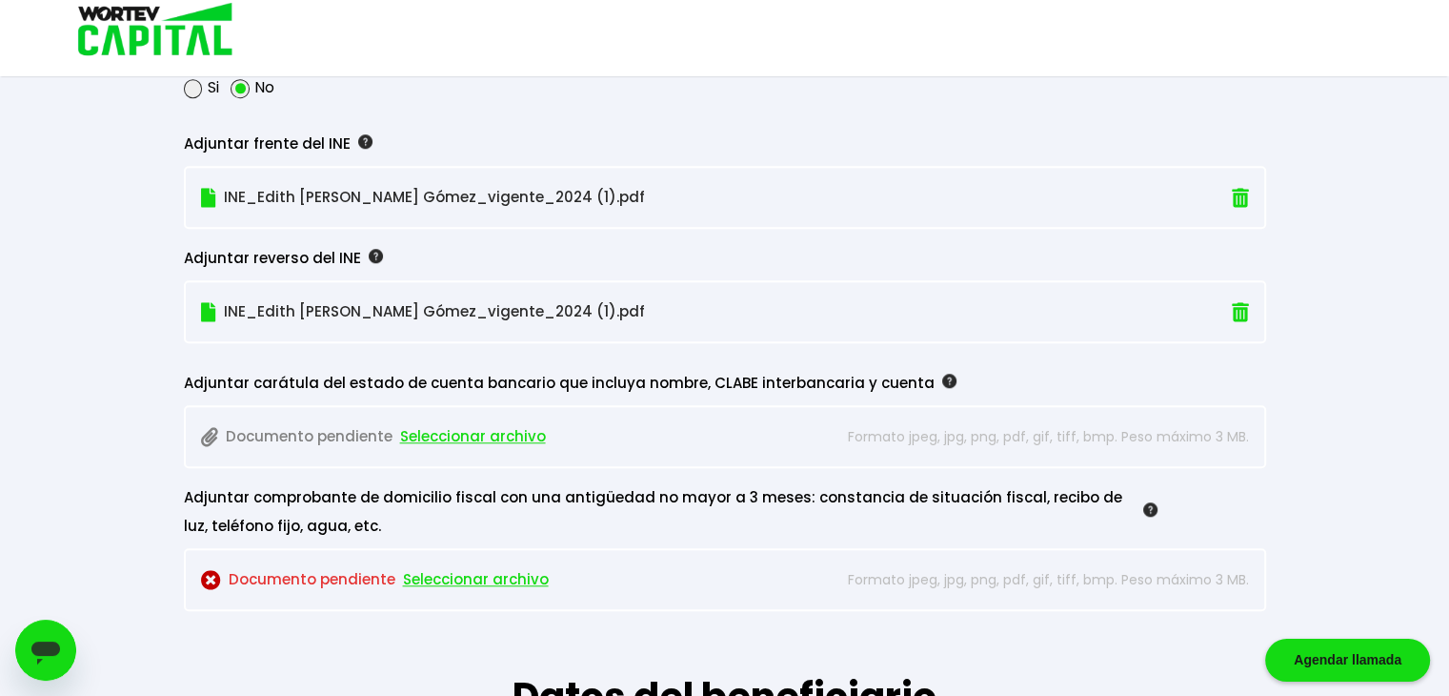
scroll to position [1669, 0]
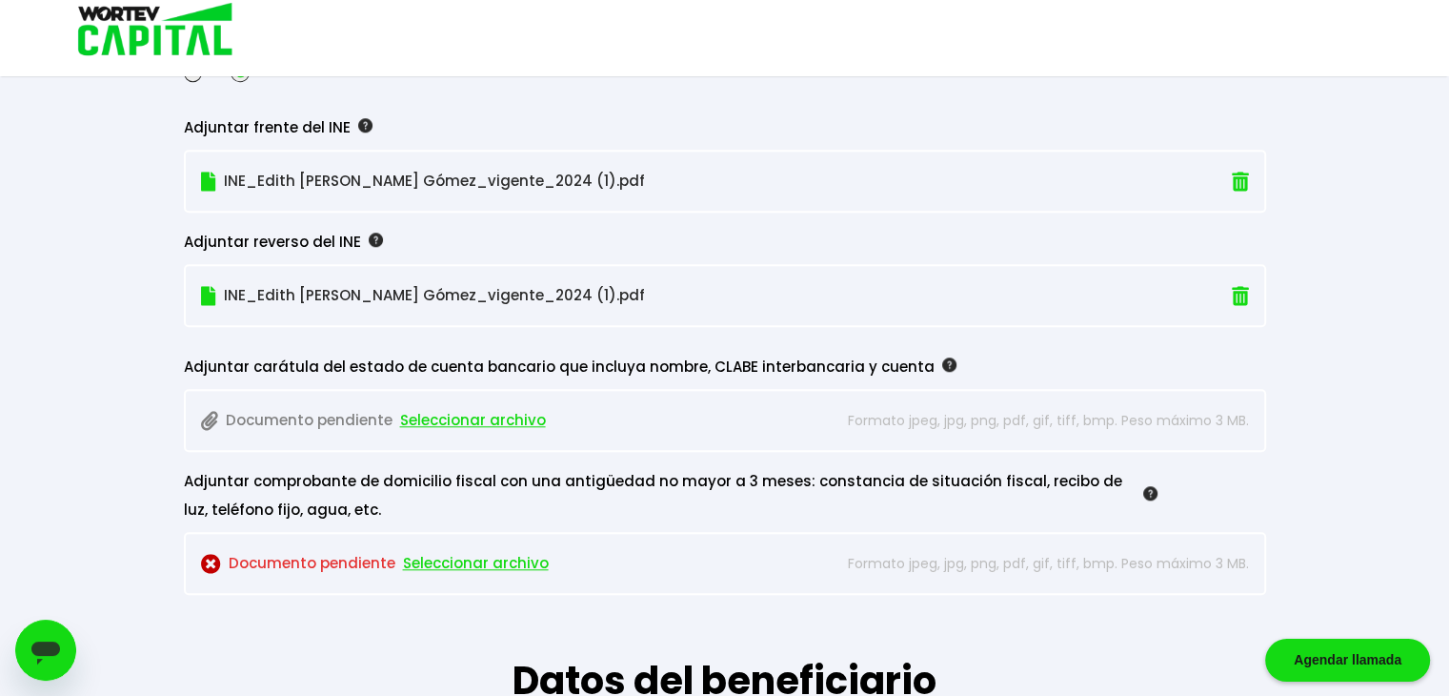
click at [504, 416] on span "Seleccionar archivo" at bounding box center [473, 420] width 146 height 29
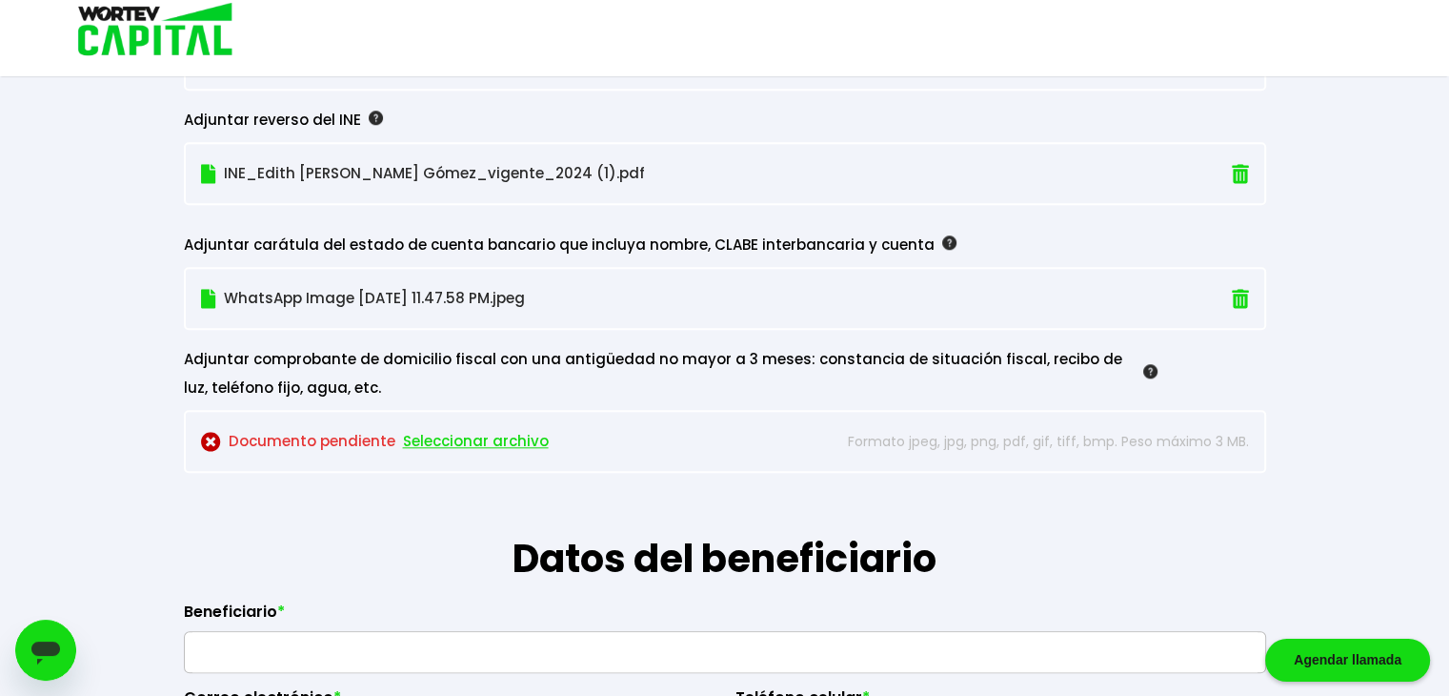
scroll to position [1793, 0]
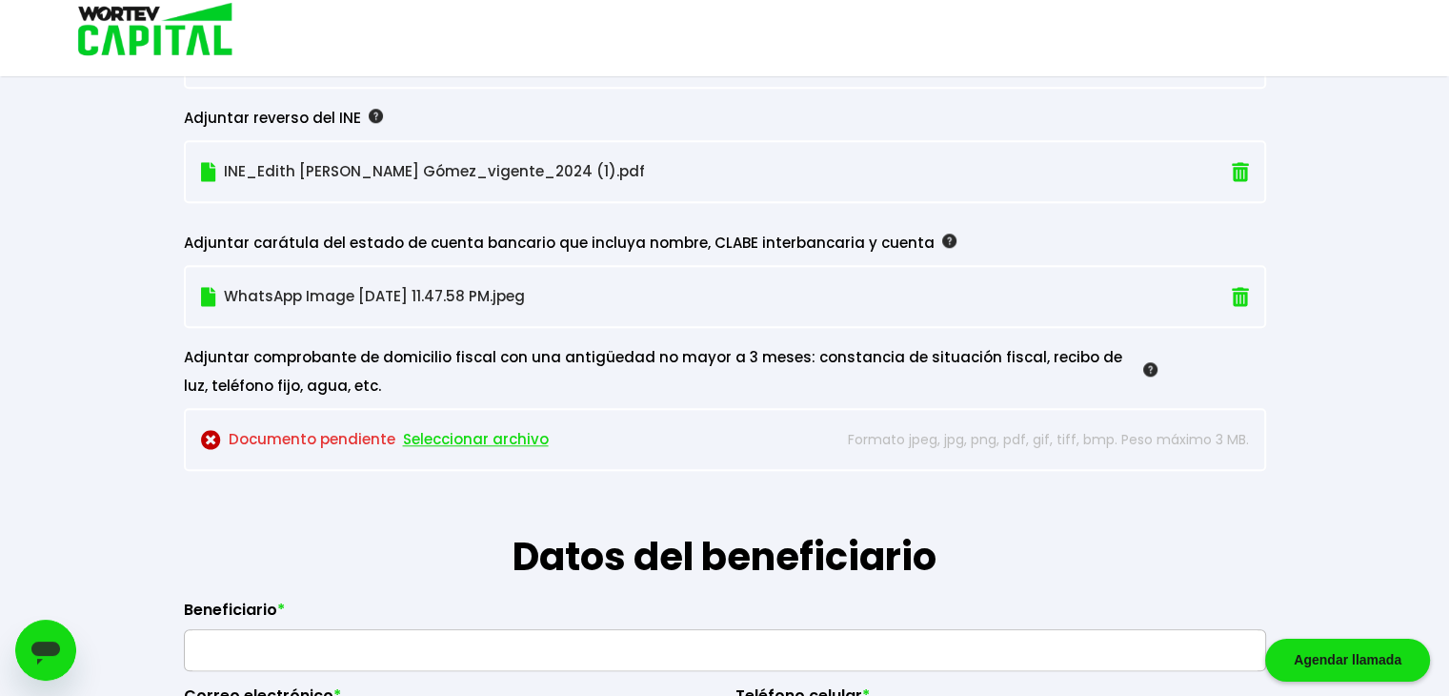
click at [488, 435] on span "Seleccionar archivo" at bounding box center [476, 439] width 146 height 29
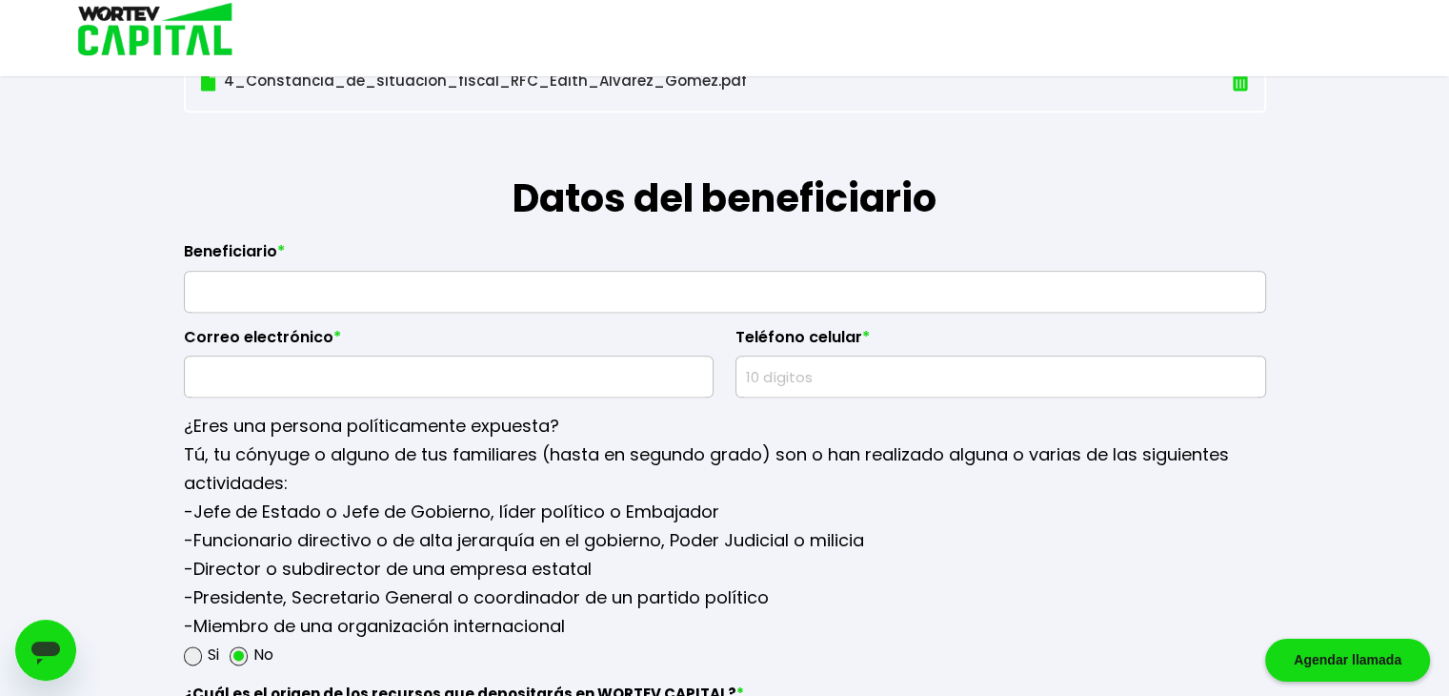
scroll to position [2168, 0]
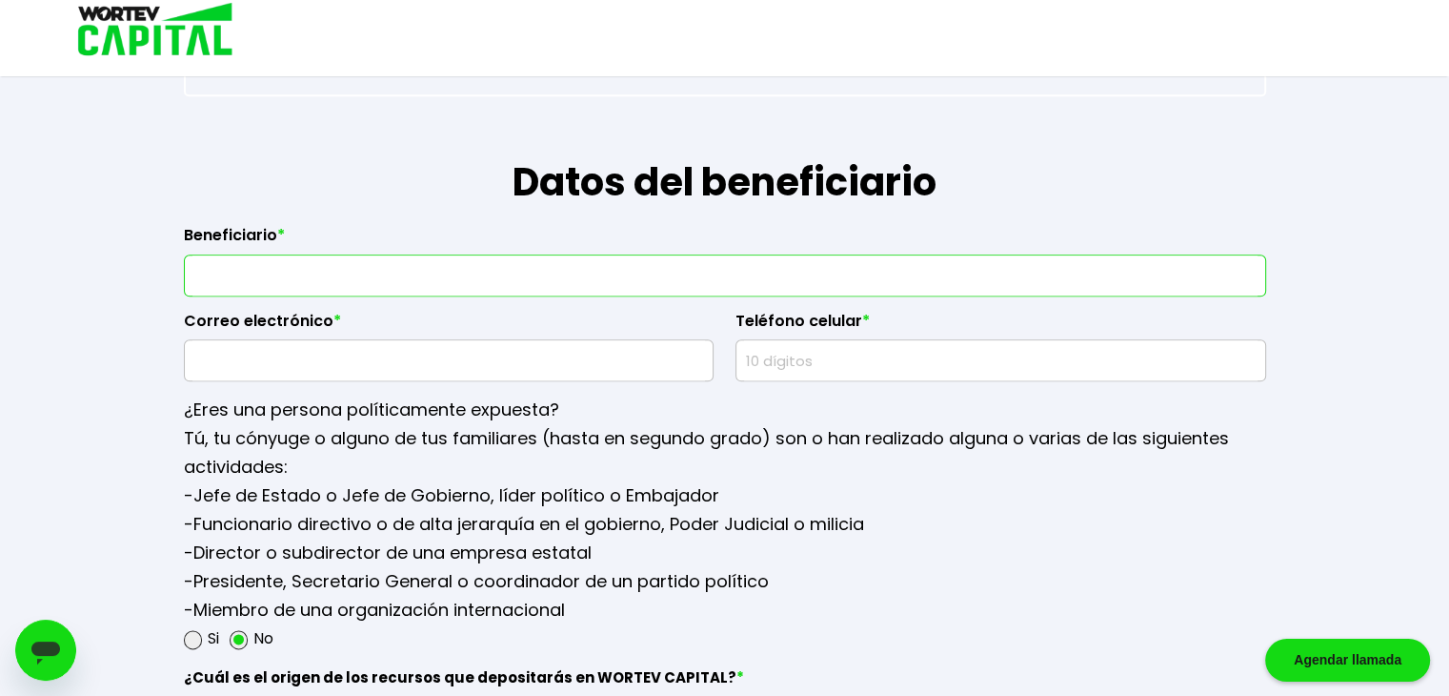
click at [706, 258] on input "text" at bounding box center [724, 275] width 1065 height 40
type input "ROBERTO AGUSTIN ORDORICA VEGA"
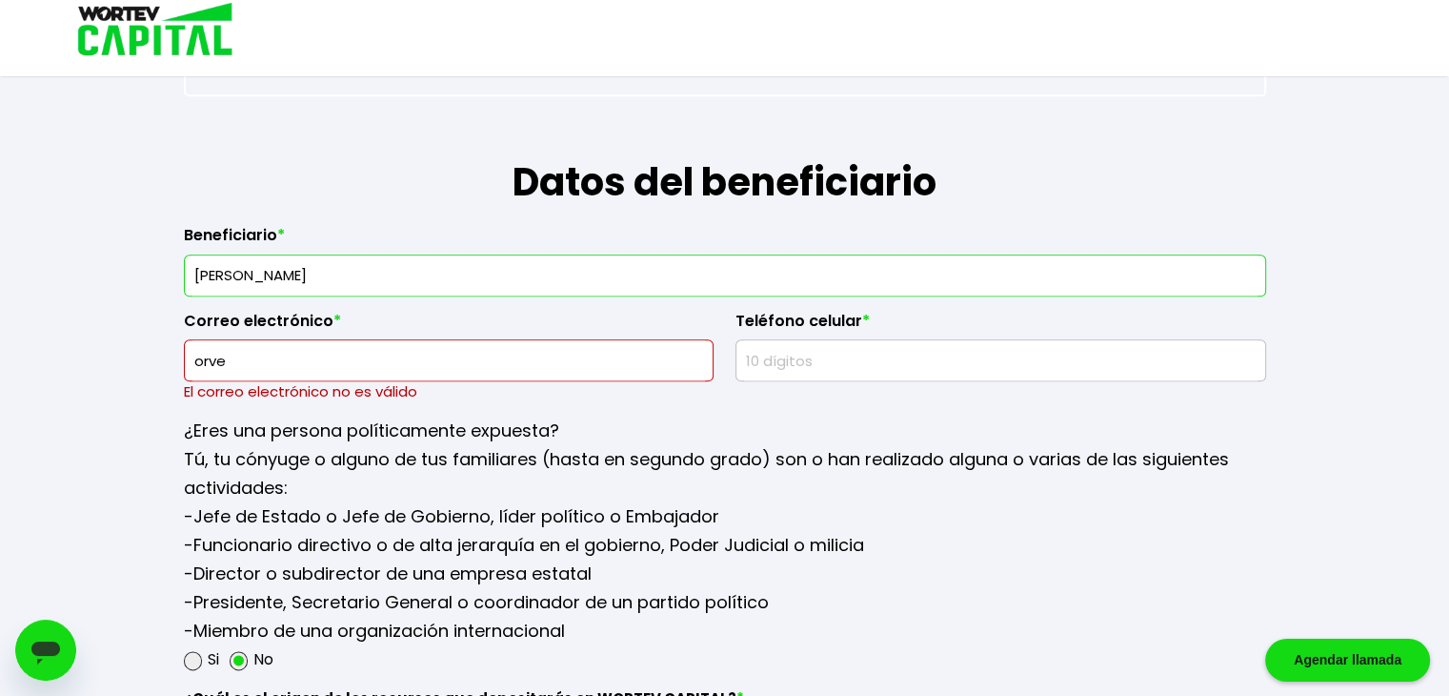
click at [829, 404] on div "¿Eres una persona políticamente expuesta? Tú, tu cónyuge o alguno de tus famili…" at bounding box center [725, 537] width 1082 height 271
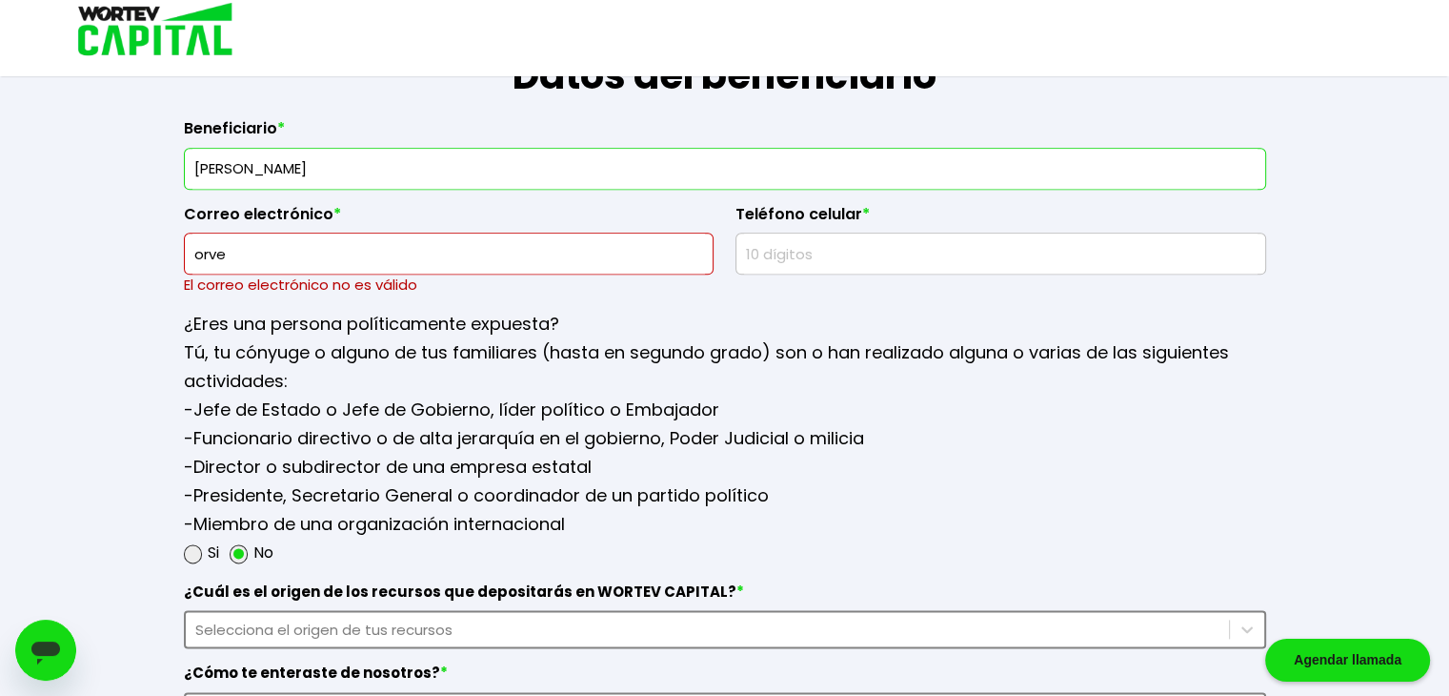
scroll to position [2255, 0]
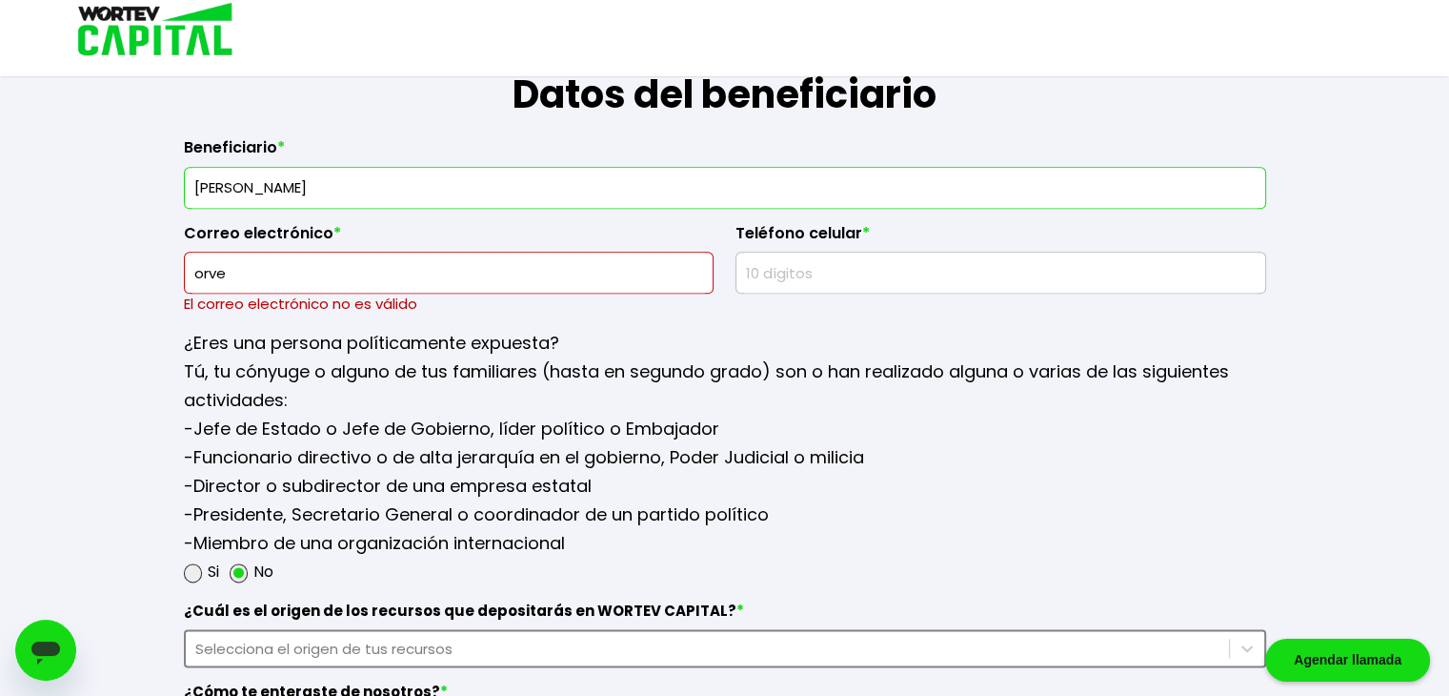
click at [483, 260] on input "orve" at bounding box center [449, 272] width 514 height 40
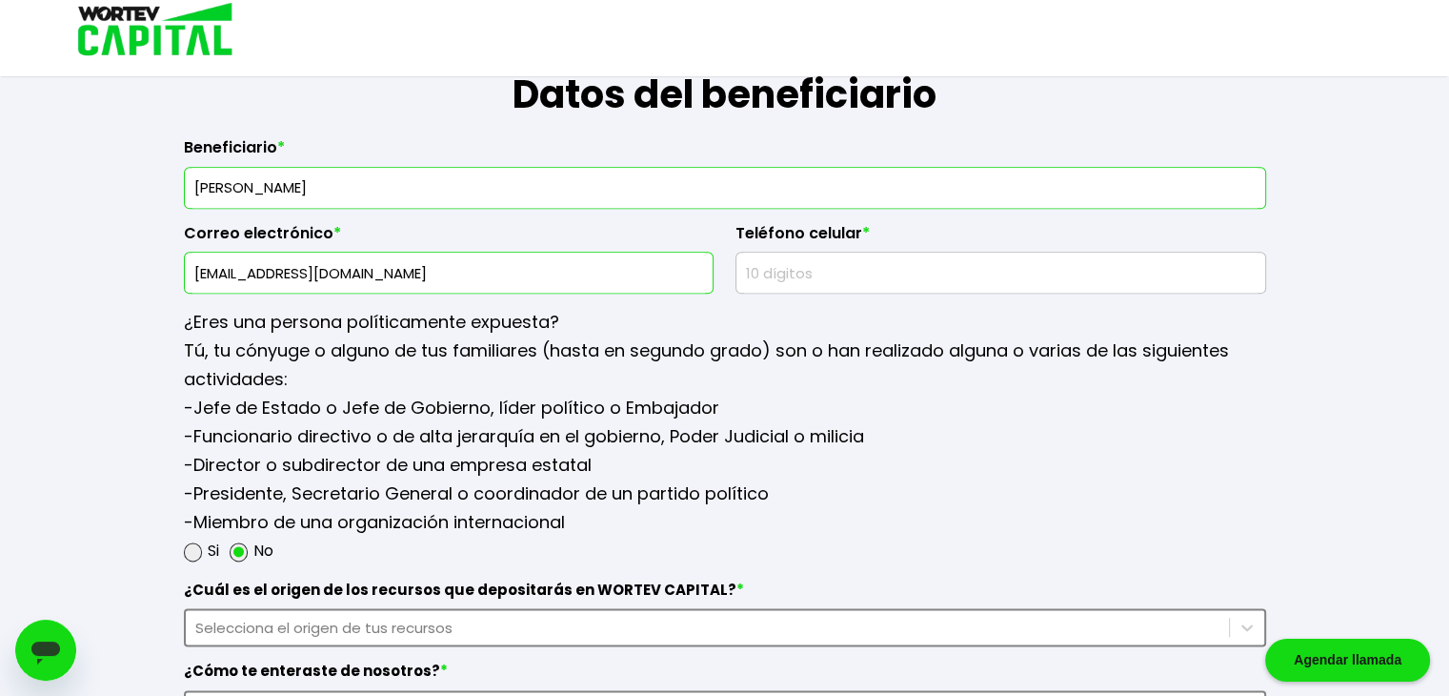
type input "orve6@hotmail.com"
type input "5534031844"
click at [954, 374] on p "Tú, tu cónyuge o alguno de tus familiares (hasta en segundo grado) son o han re…" at bounding box center [725, 364] width 1082 height 57
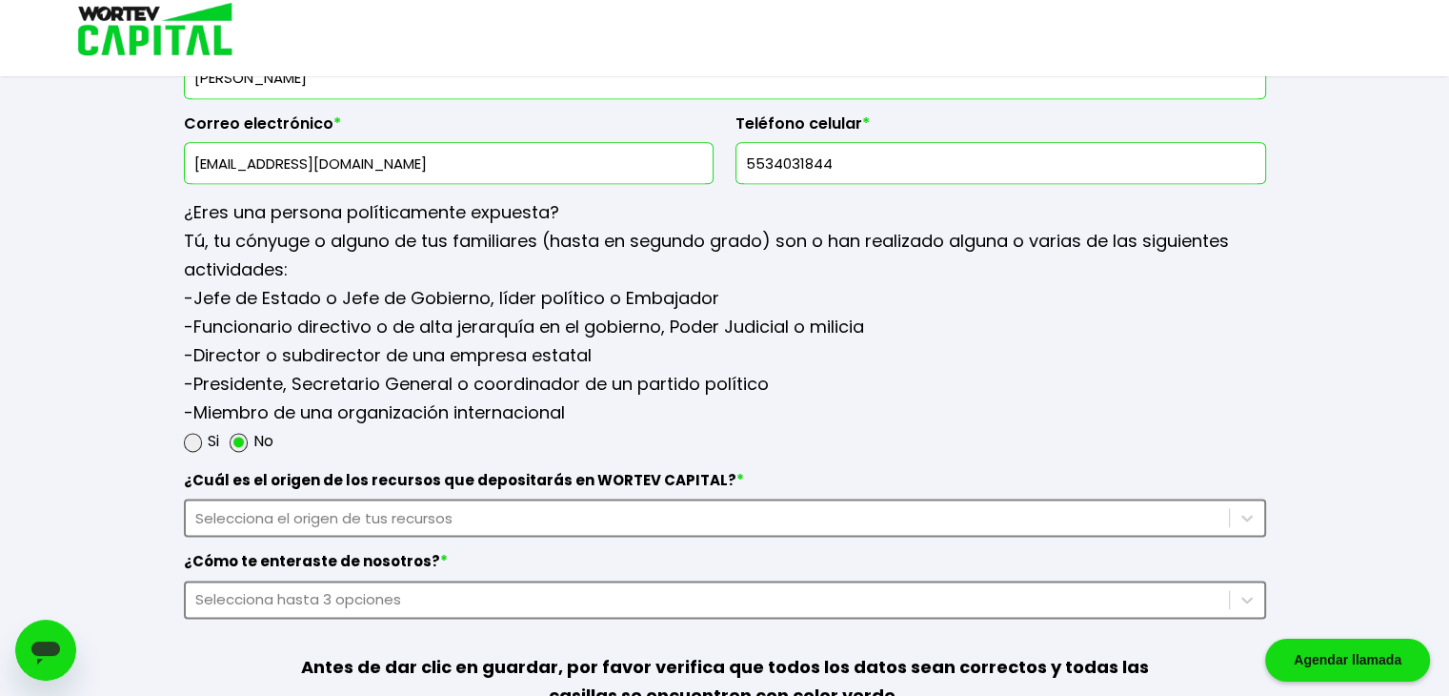
scroll to position [2513, 0]
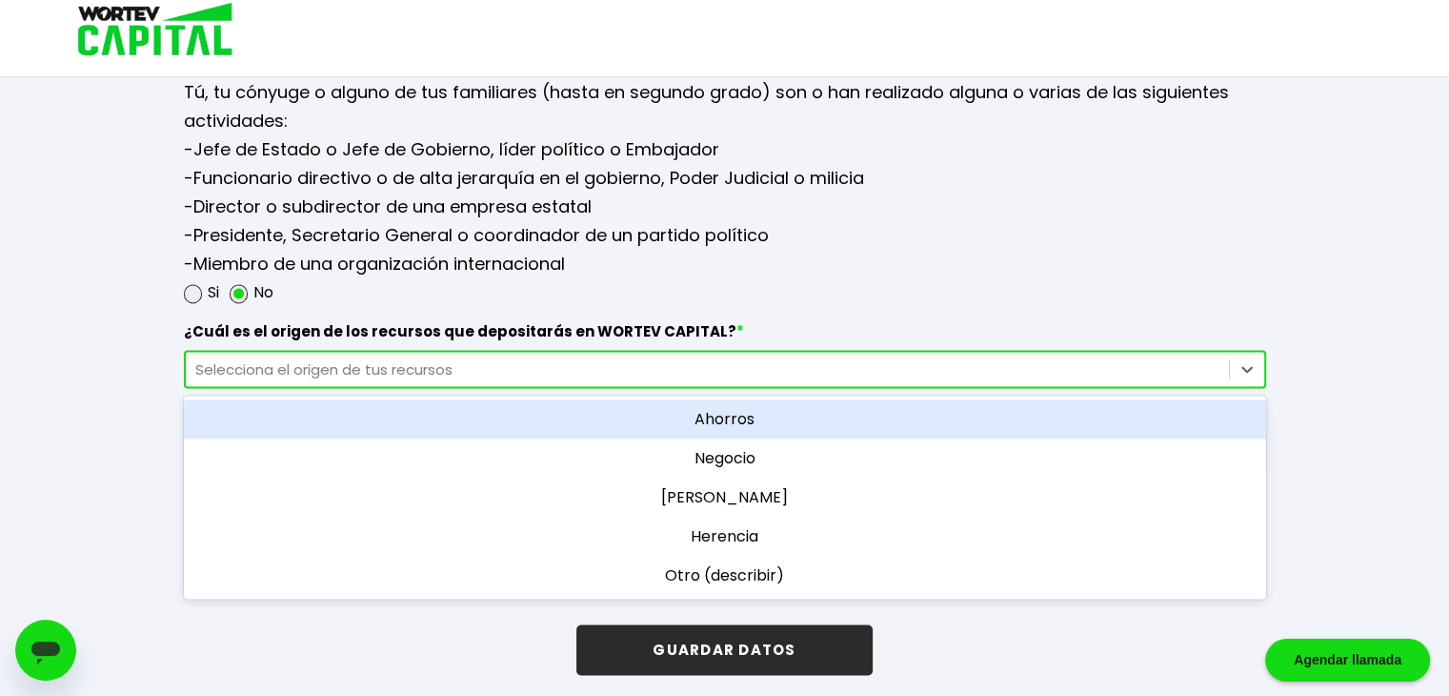
click at [408, 367] on div "Selecciona el origen de tus recursos" at bounding box center [707, 369] width 1024 height 22
click at [717, 409] on div "Ahorros" at bounding box center [725, 418] width 1082 height 39
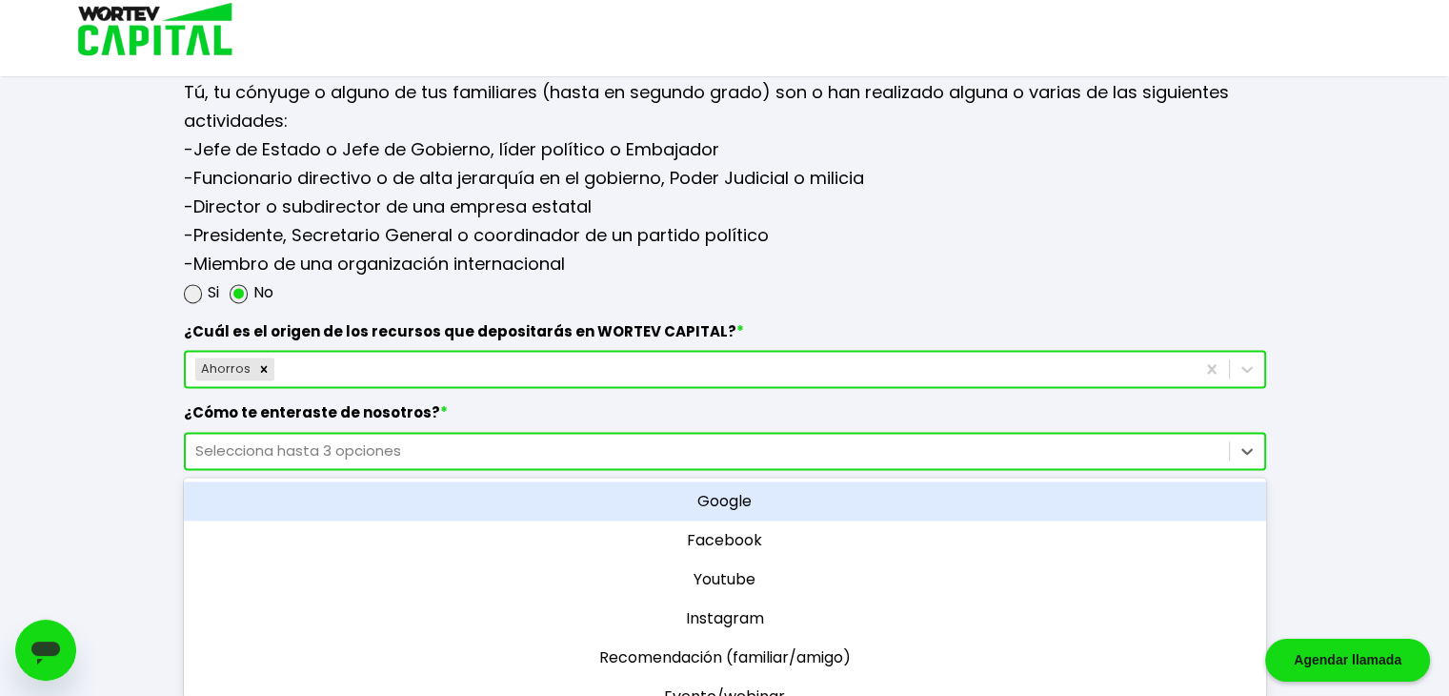
click at [480, 437] on div "Selecciona hasta 3 opciones" at bounding box center [707, 450] width 1043 height 26
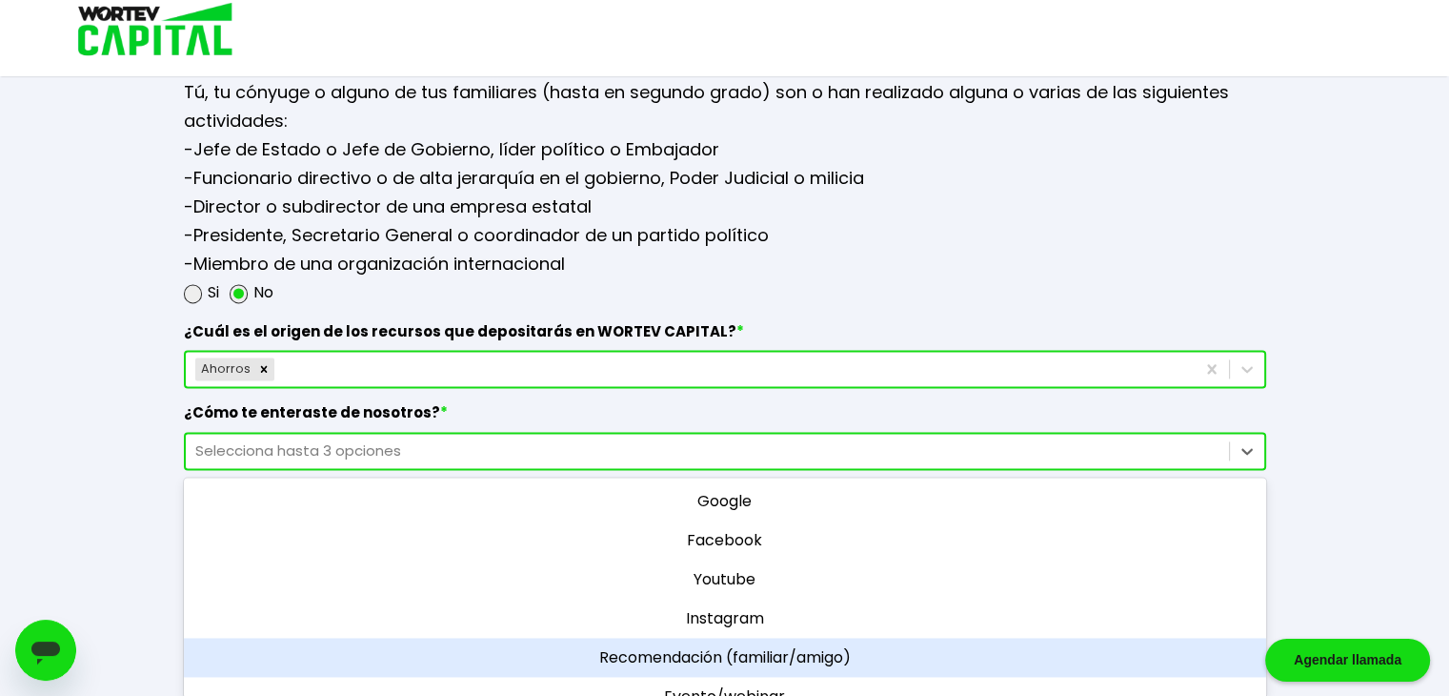
click at [828, 645] on div "Recomendación (familiar/amigo)" at bounding box center [725, 656] width 1082 height 39
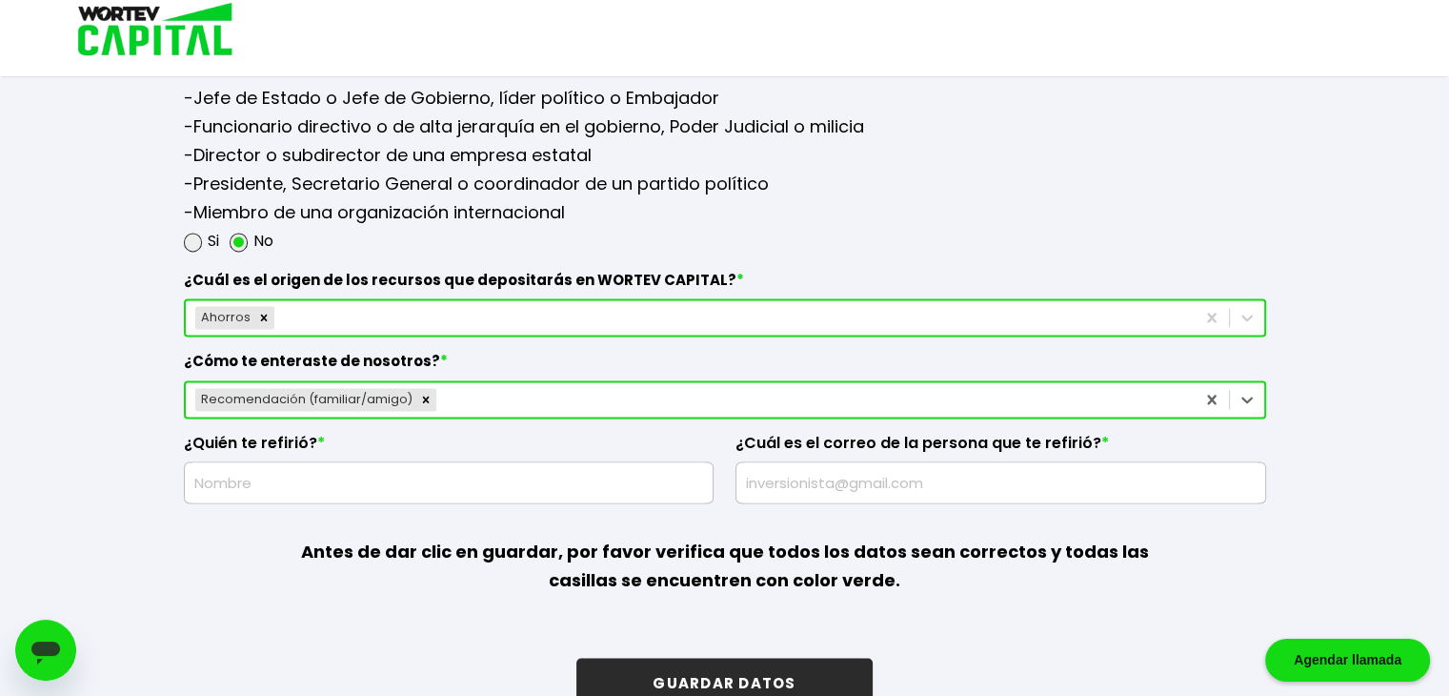
scroll to position [2598, 0]
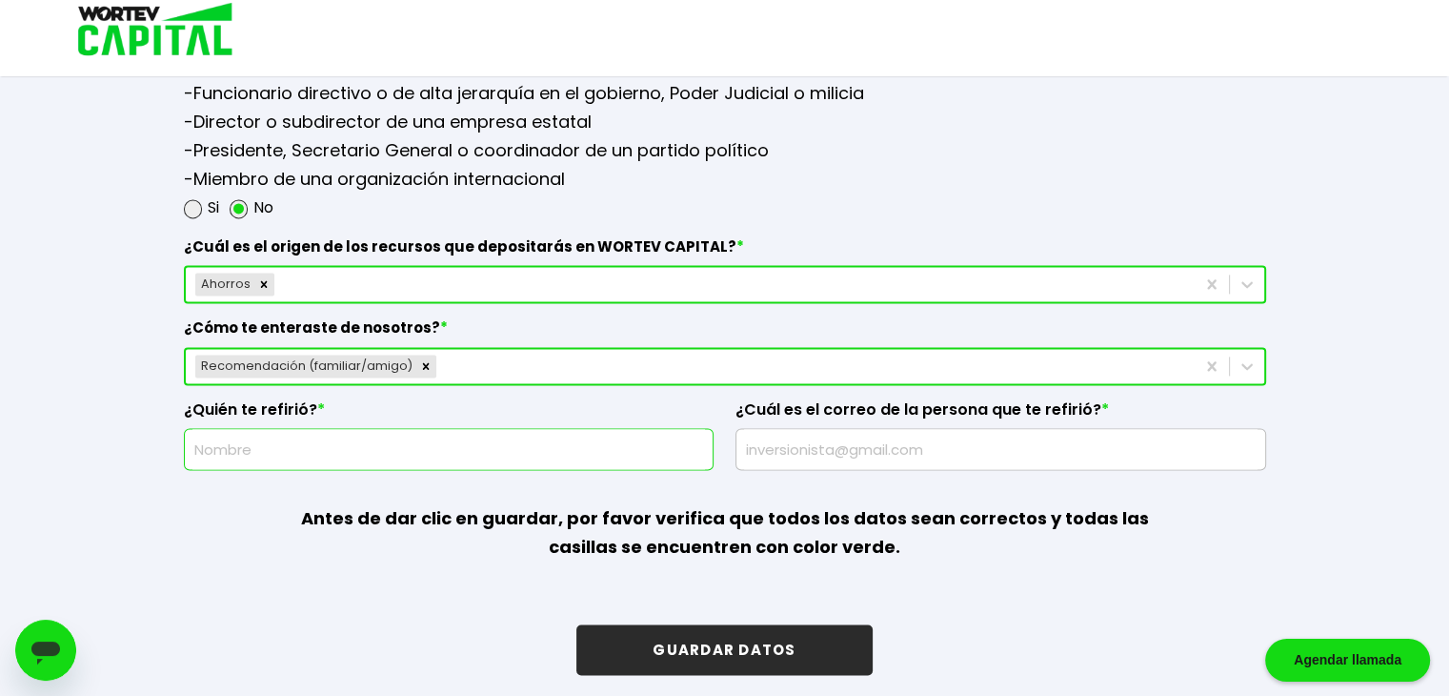
click at [564, 441] on input "text" at bounding box center [449, 449] width 514 height 40
type input "c"
type input "CARLOS FRANCISCO ORDORICA ALVAREZ"
click at [610, 477] on p "Antes de dar clic en guardar, por favor verifica que todos los datos sean corre…" at bounding box center [725, 533] width 866 height 126
click at [848, 470] on p "Antes de dar clic en guardar, por favor verifica que todos los datos sean corre…" at bounding box center [725, 533] width 866 height 126
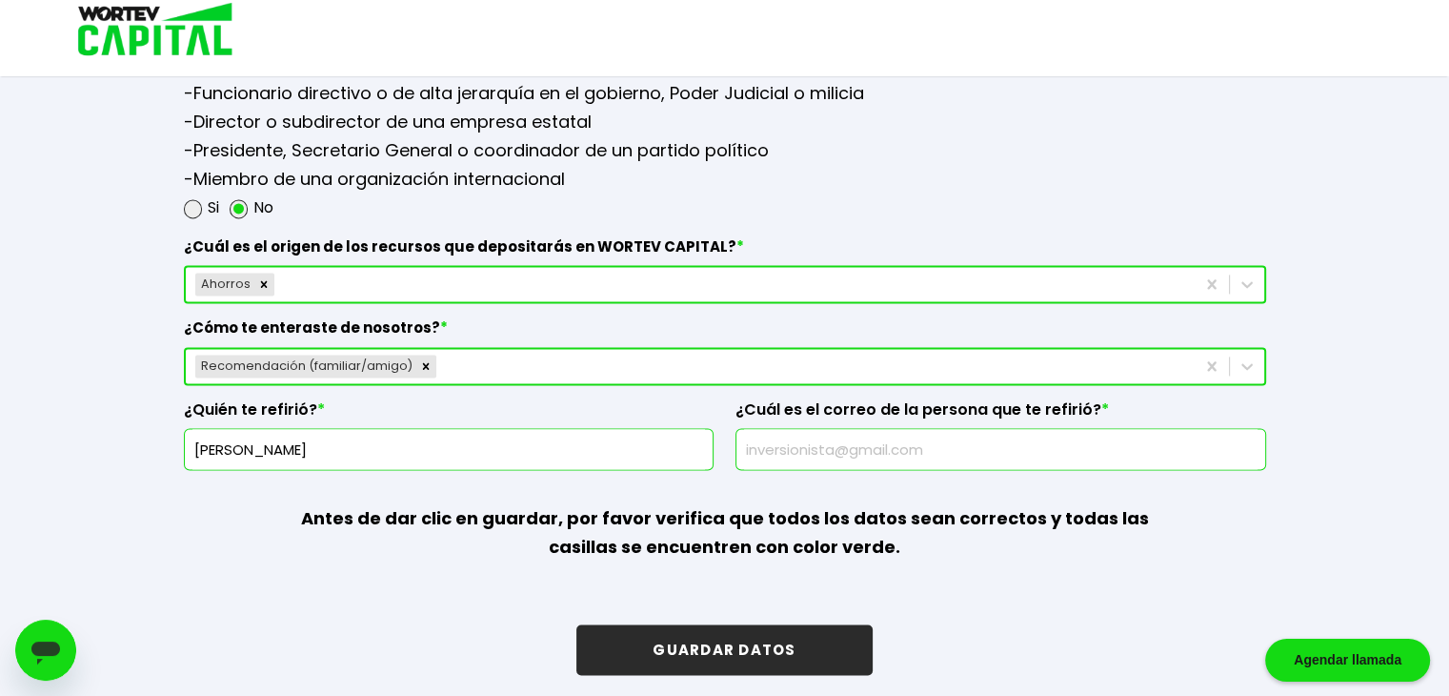
click at [896, 443] on input "text" at bounding box center [1001, 449] width 514 height 40
type input "carlos.ordoricaa@gmail.com"
click at [815, 474] on p "Antes de dar clic en guardar, por favor verifica que todos los datos sean corre…" at bounding box center [725, 533] width 866 height 126
click at [742, 638] on button "GUARDAR DATOS" at bounding box center [723, 649] width 295 height 50
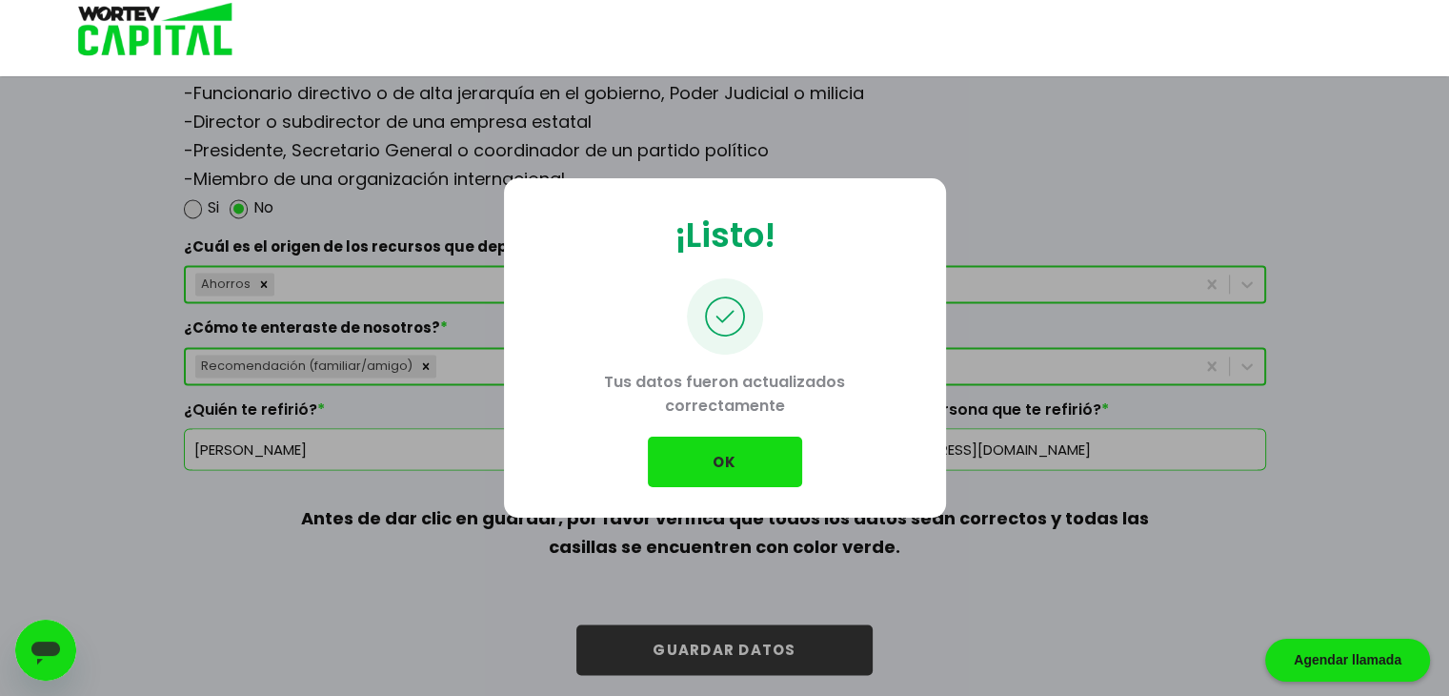
click at [733, 470] on button "OK" at bounding box center [725, 461] width 154 height 50
